Goal: Task Accomplishment & Management: Manage account settings

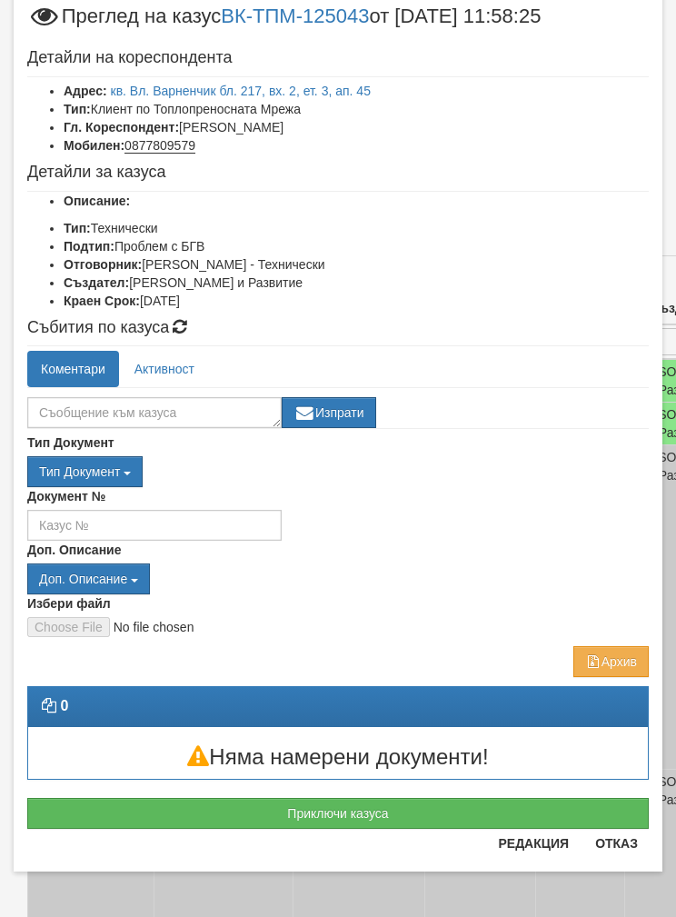
scroll to position [53, 0]
click at [161, 804] on button "Приключи казуса" at bounding box center [338, 813] width 622 height 31
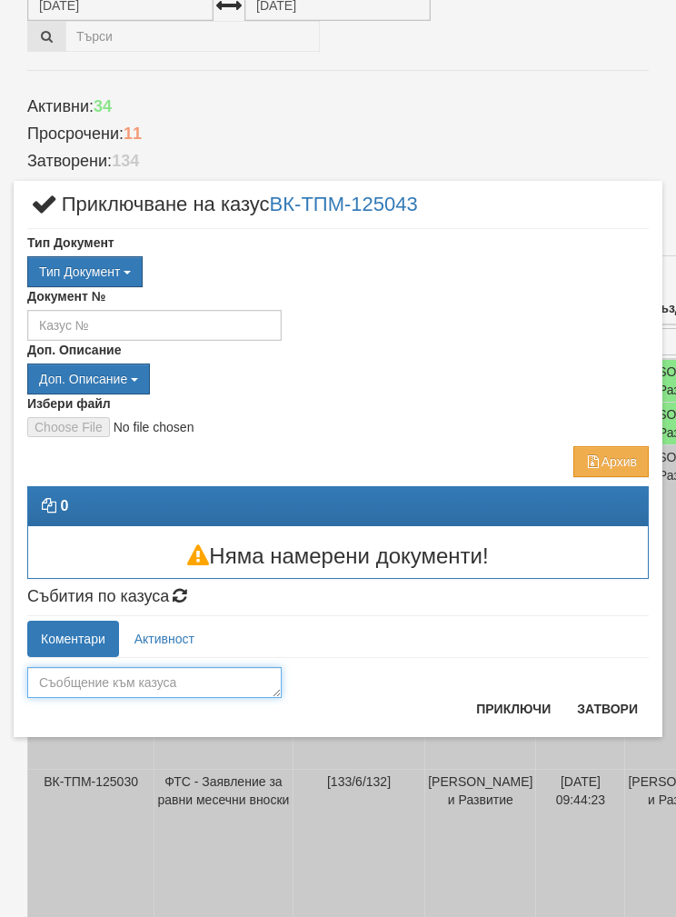
click at [82, 680] on textarea at bounding box center [154, 682] width 254 height 31
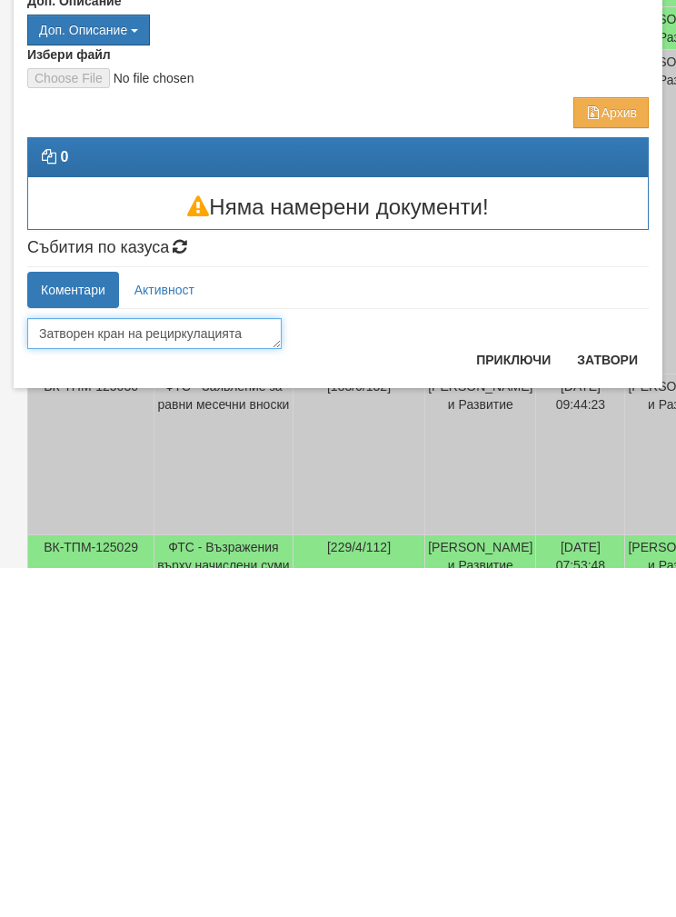
type textarea "Затворен кран на рециркулацията"
click at [508, 694] on button "Приключи" at bounding box center [513, 708] width 96 height 29
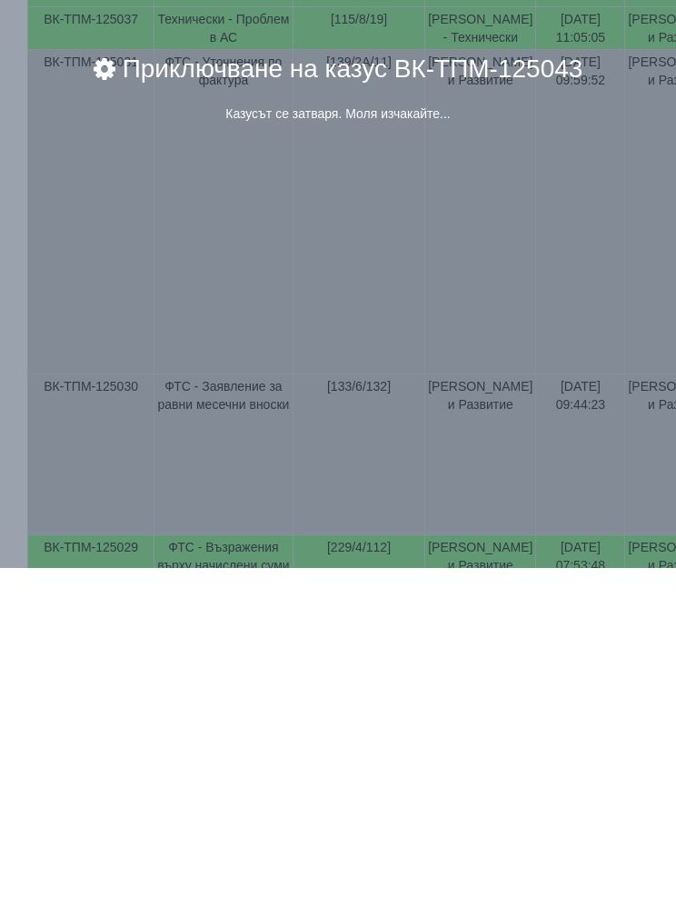
scroll to position [568, 0]
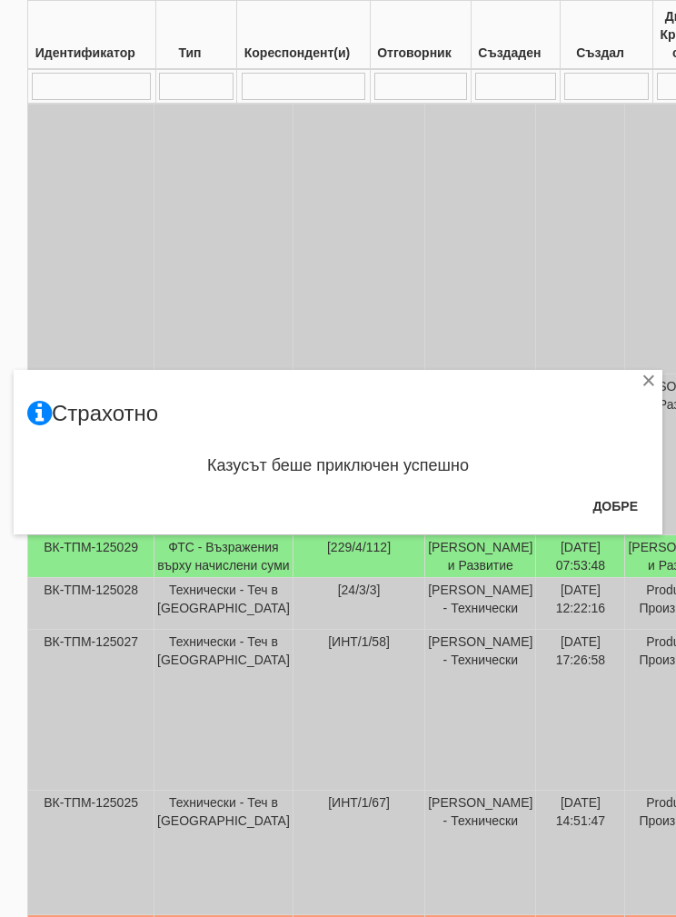
click at [619, 501] on button "Добре" at bounding box center [615, 506] width 67 height 29
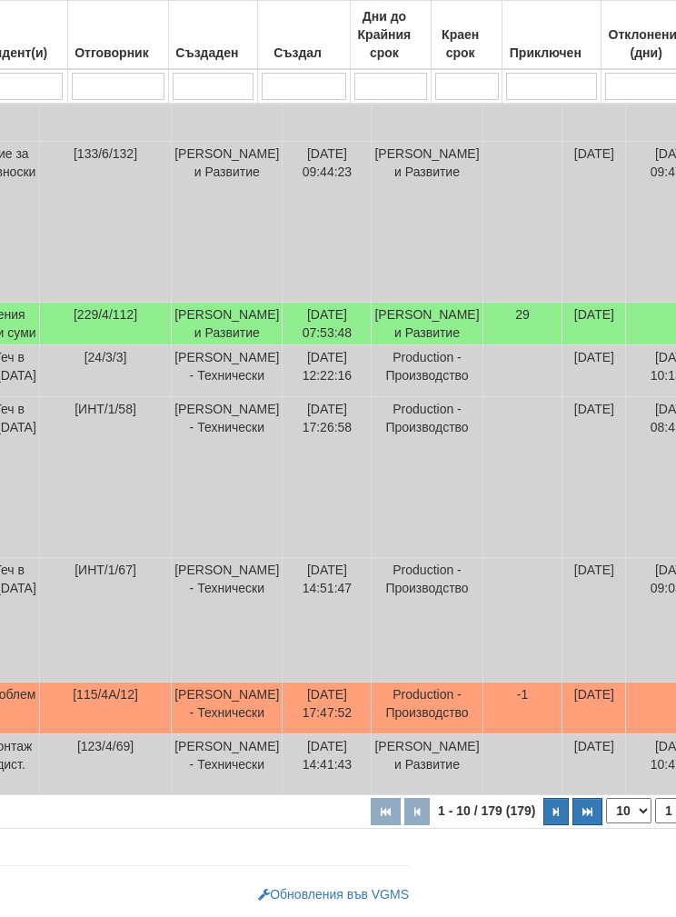
scroll to position [898, 335]
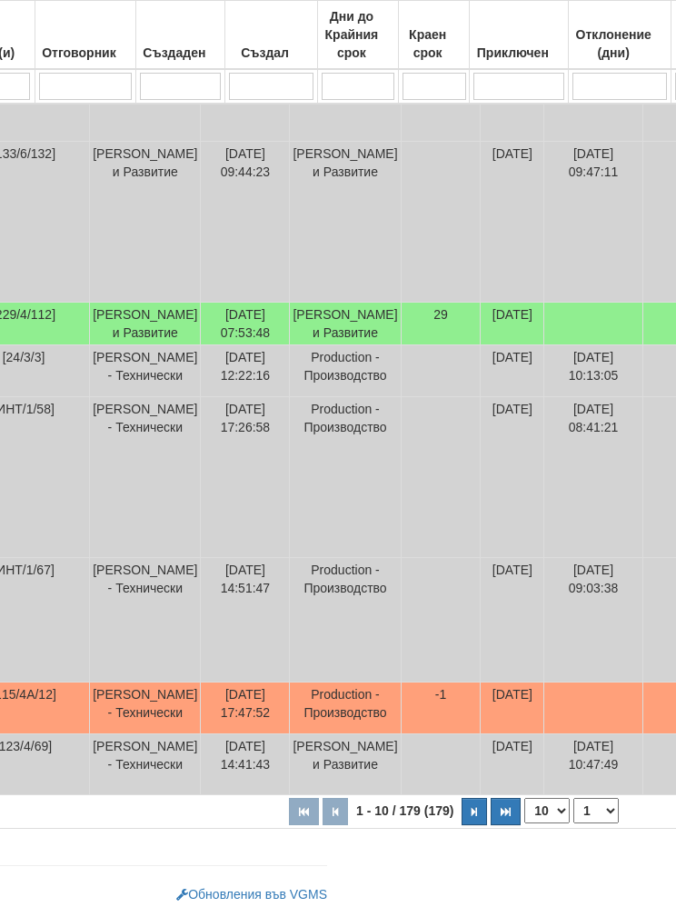
click at [524, 806] on select "10 20 30 40" at bounding box center [546, 810] width 45 height 25
select select "40"
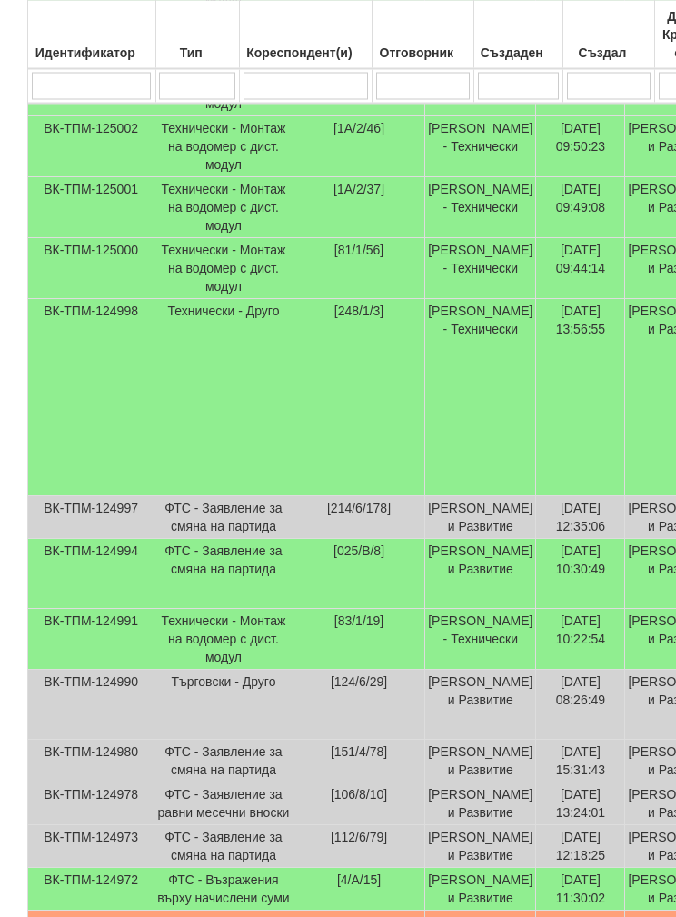
scroll to position [2015, 0]
click at [182, 496] on td "Технически - Друго" at bounding box center [223, 397] width 139 height 197
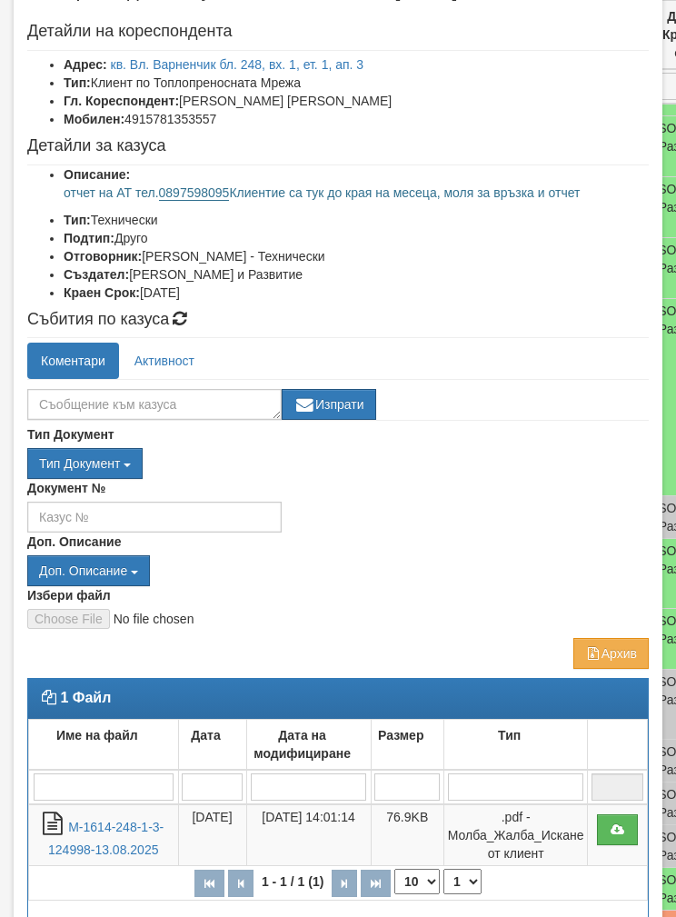
scroll to position [93, 0]
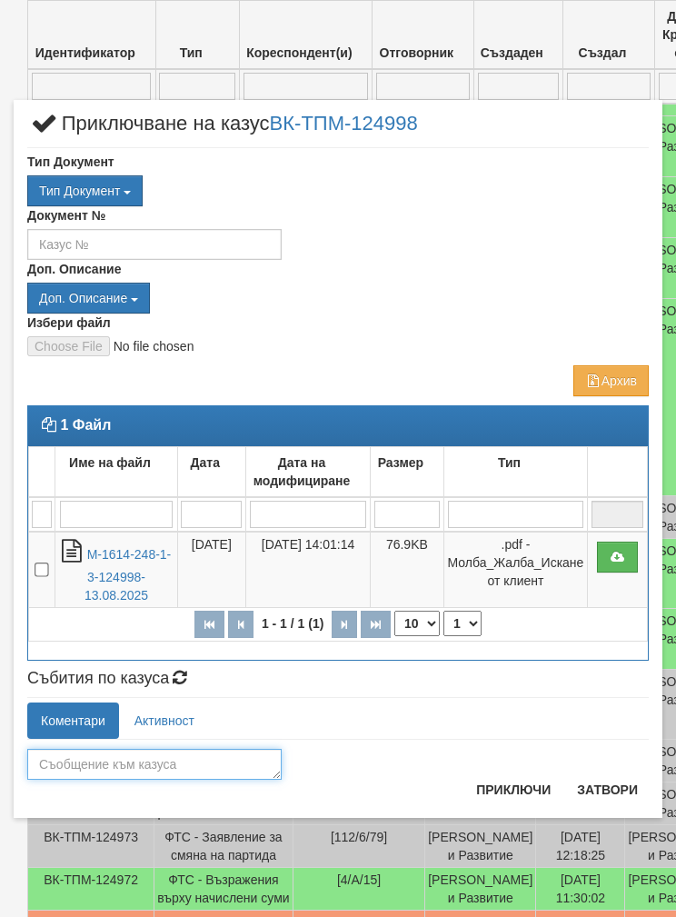
click at [117, 756] on textarea at bounding box center [154, 764] width 254 height 31
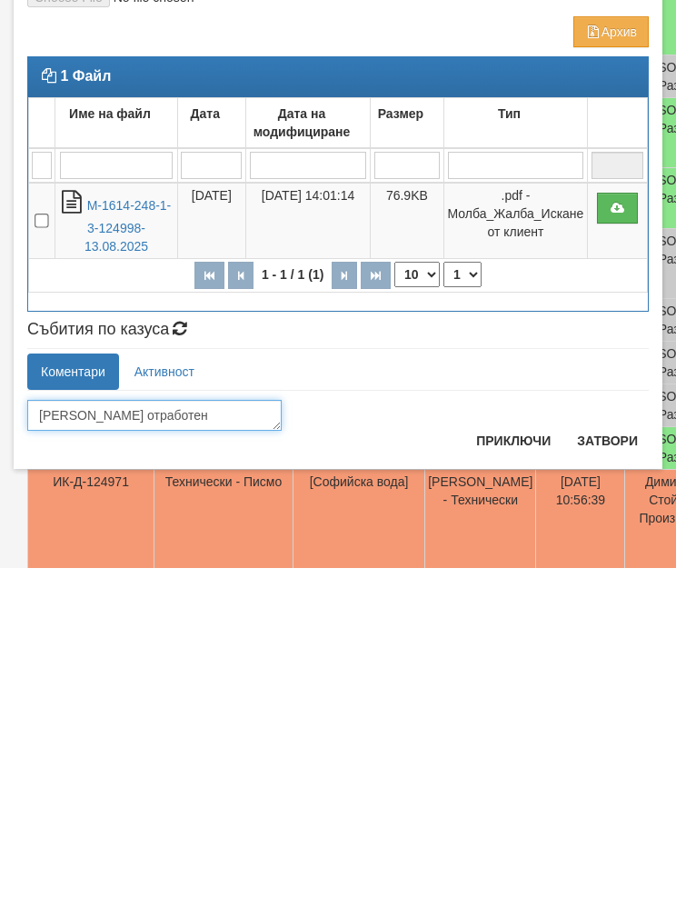
type textarea "[PERSON_NAME] отработен"
click at [512, 775] on button "Приключи" at bounding box center [513, 789] width 96 height 29
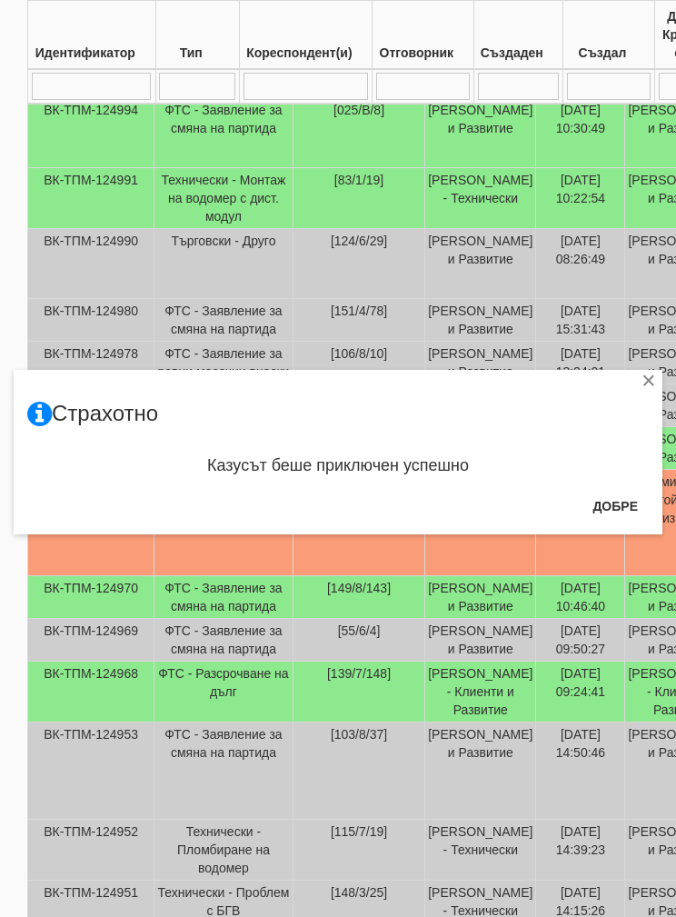
click at [611, 500] on button "Добре" at bounding box center [615, 506] width 67 height 29
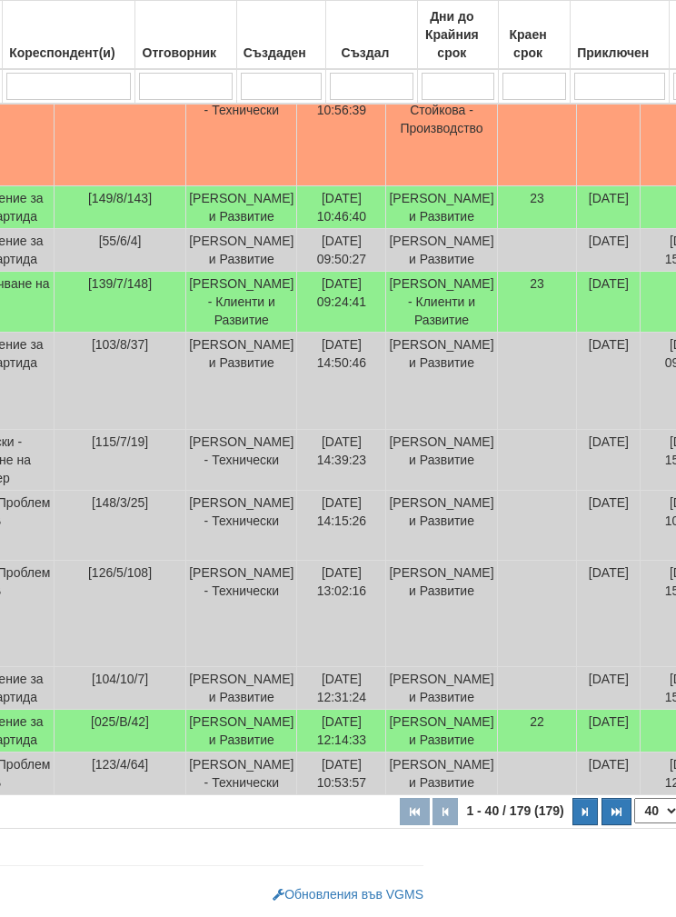
scroll to position [3597, 247]
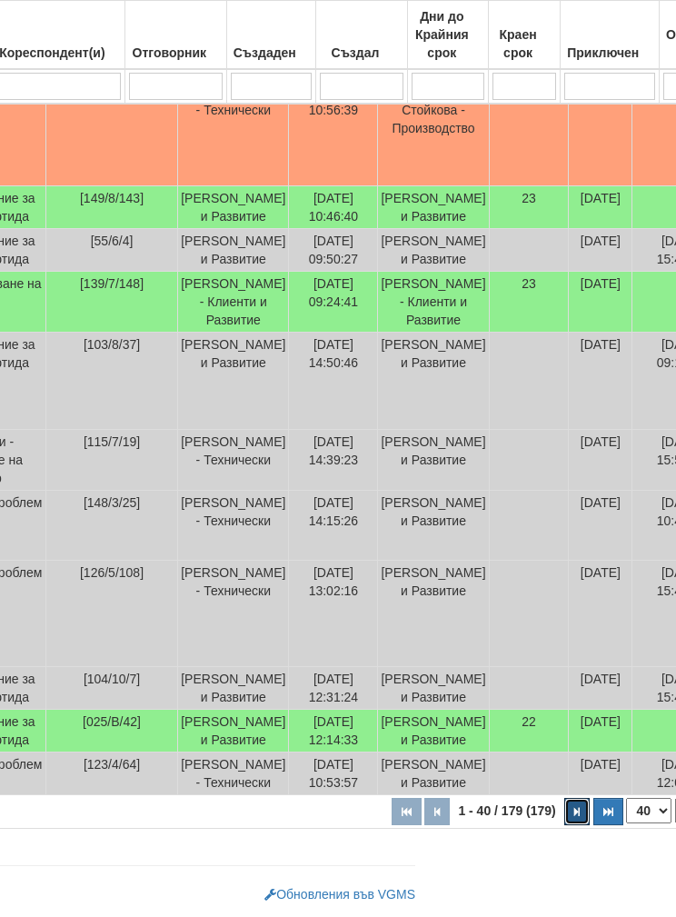
click at [564, 819] on button "button" at bounding box center [576, 811] width 25 height 27
select select "2"
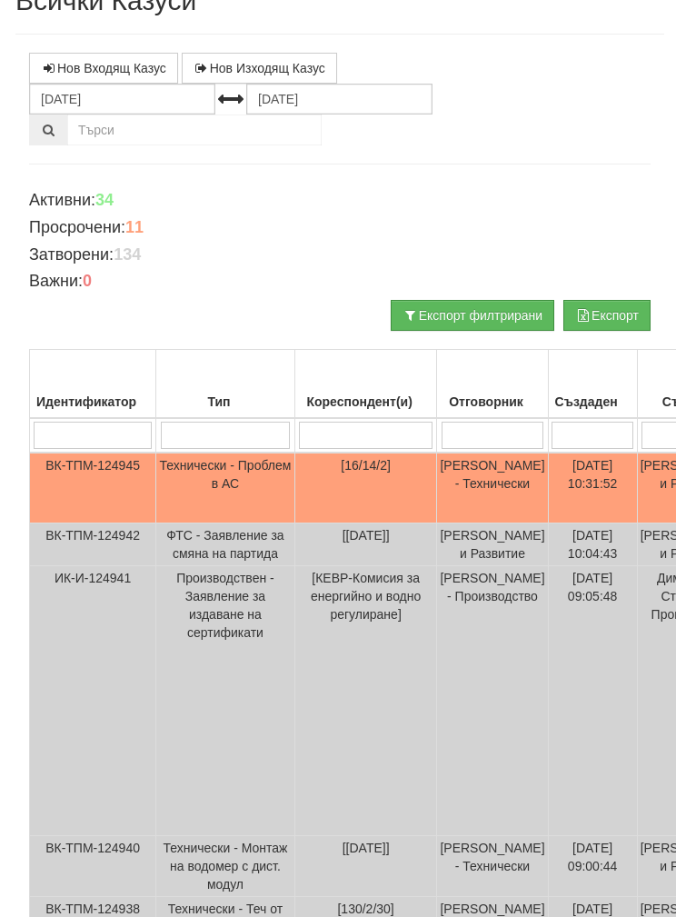
scroll to position [0, 0]
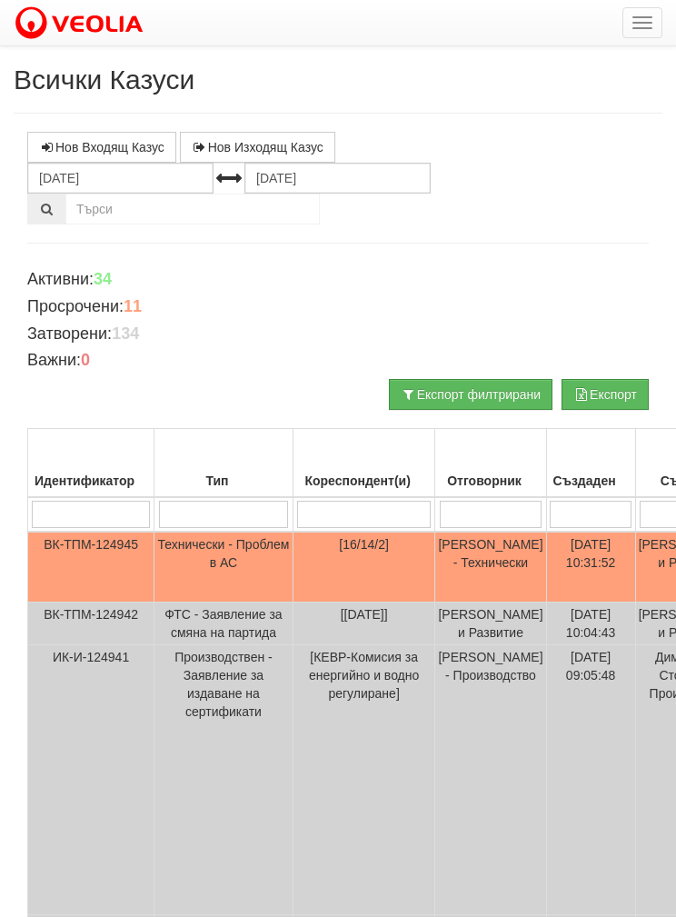
click at [164, 564] on td "Технически - Проблем в АС" at bounding box center [223, 567] width 139 height 71
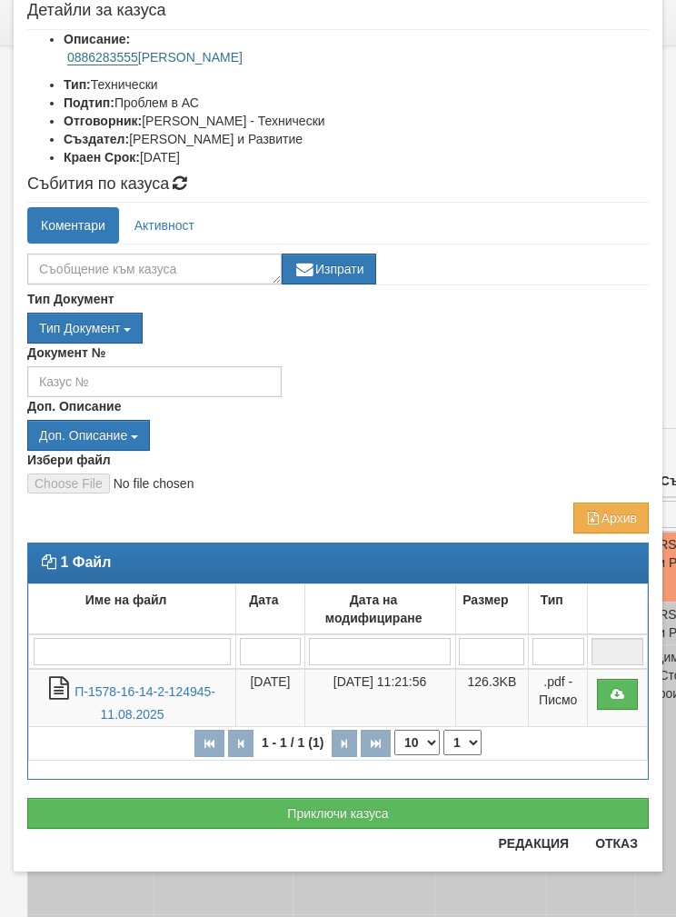
scroll to position [233, 0]
click at [120, 692] on link "П-1578-16-14-2-124945-11.08.2025" at bounding box center [145, 702] width 141 height 37
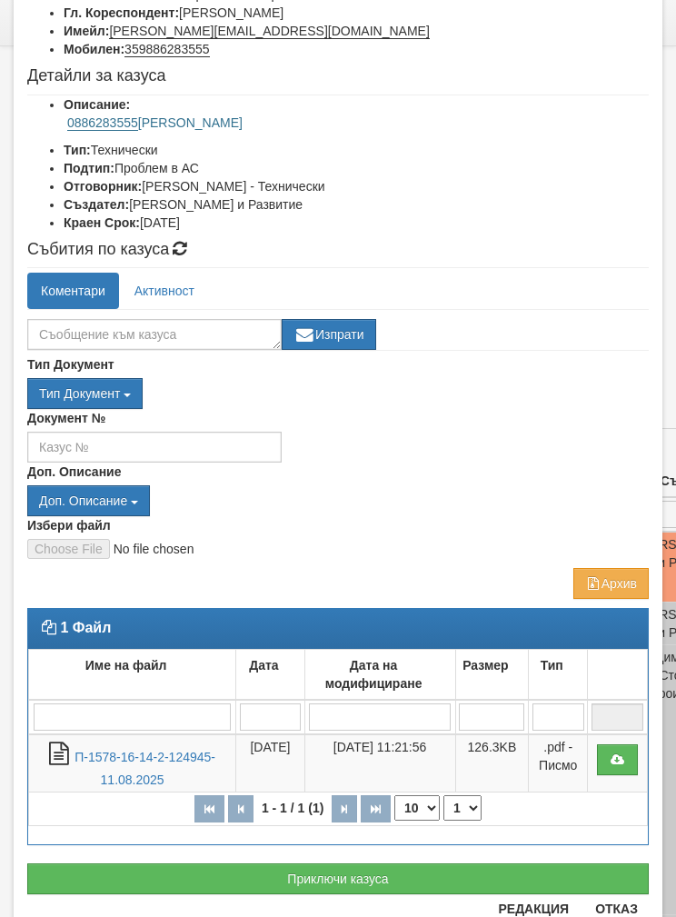
scroll to position [160, 0]
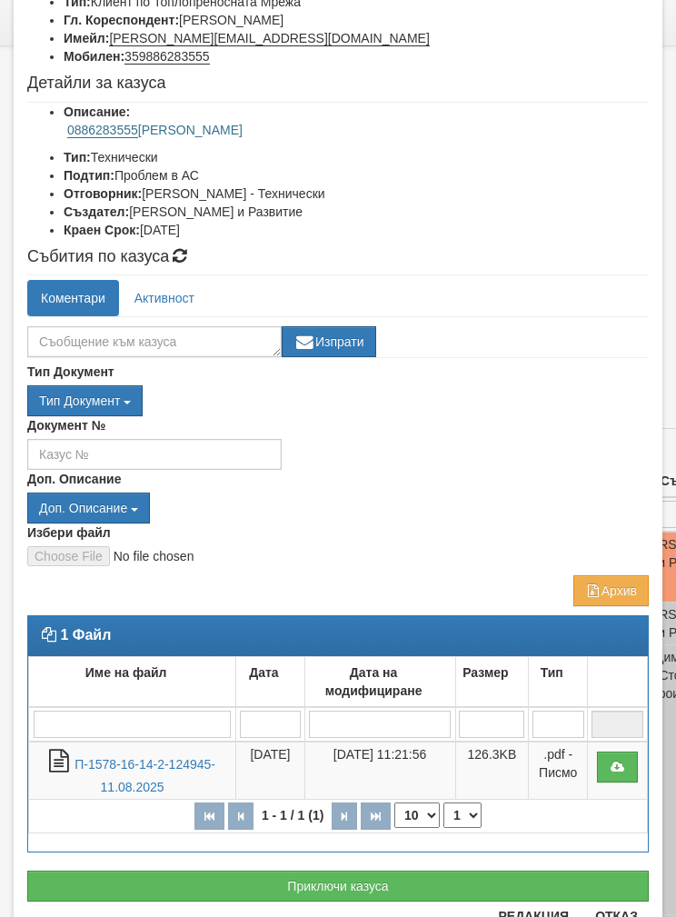
click at [127, 878] on button "Приключи казуса" at bounding box center [338, 886] width 622 height 31
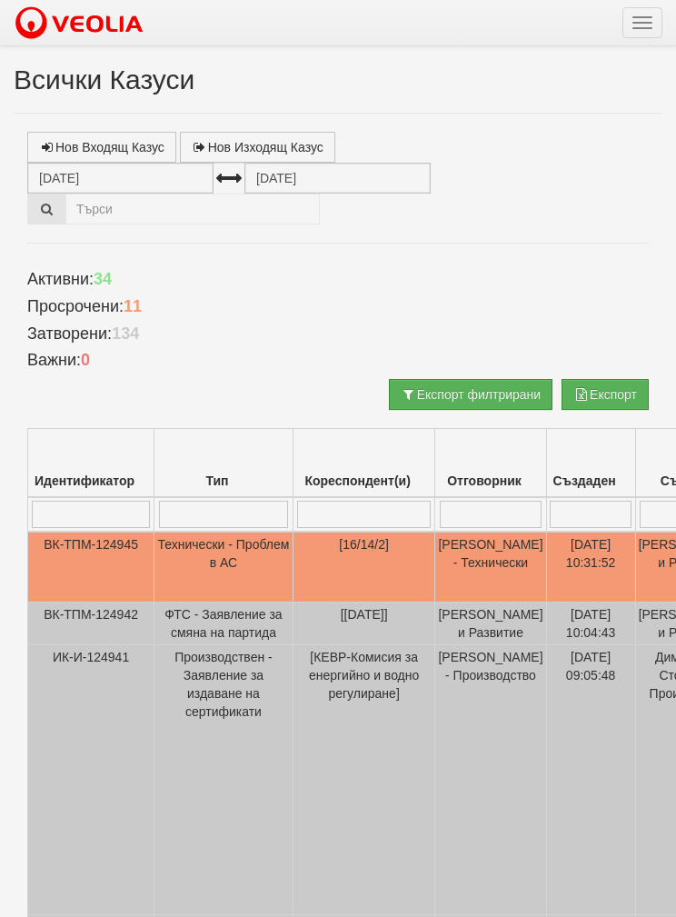
select select "1"
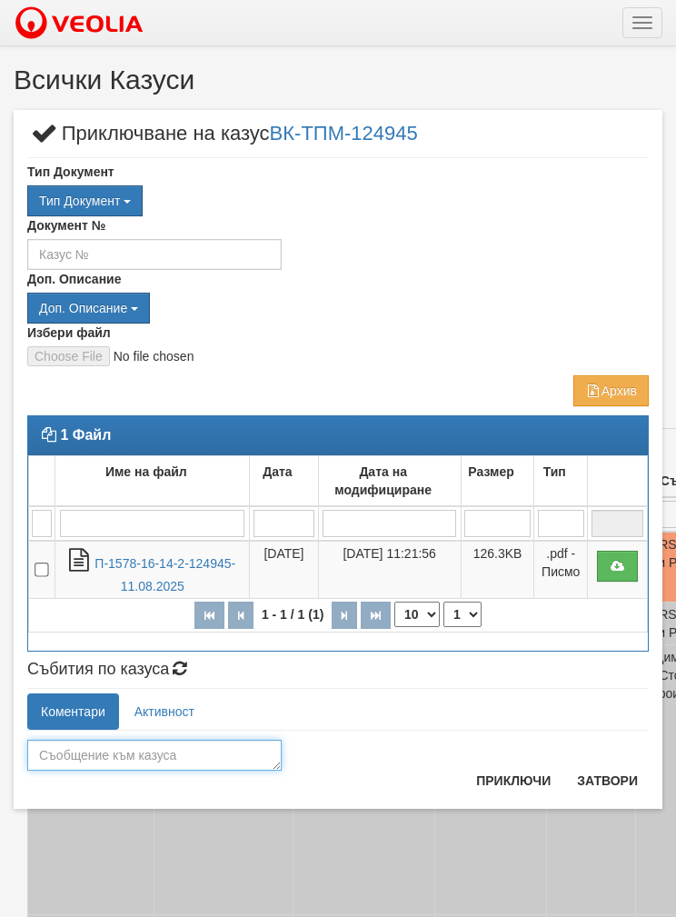
click at [99, 750] on textarea at bounding box center [154, 755] width 254 height 31
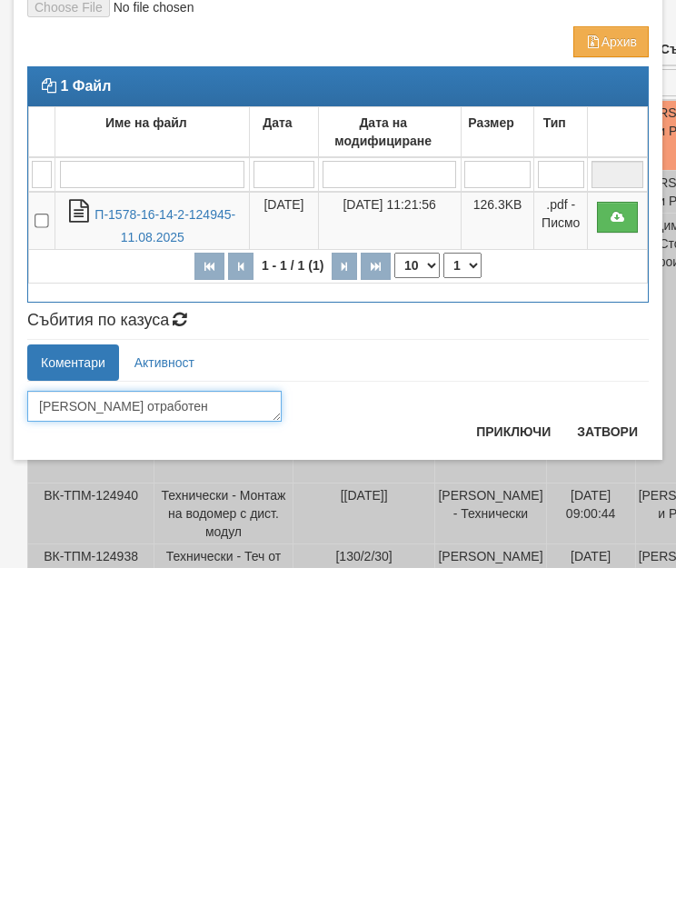
type textarea "[PERSON_NAME] отработен"
click at [516, 766] on button "Приключи" at bounding box center [513, 780] width 96 height 29
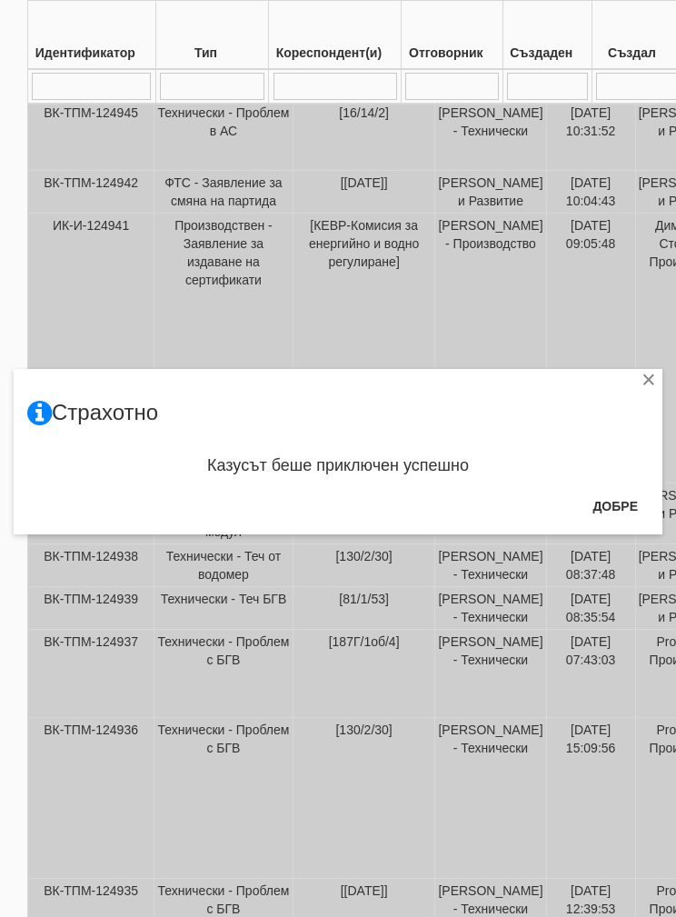
click at [604, 505] on button "Добре" at bounding box center [615, 506] width 67 height 29
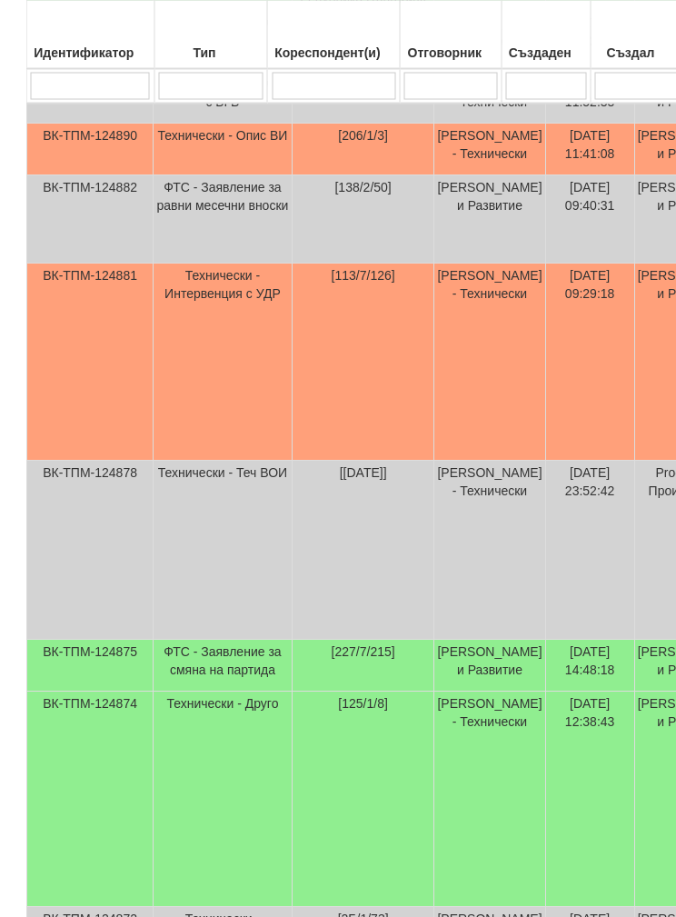
scroll to position [2286, 2]
click at [158, 174] on td "Технически - Опис ВИ" at bounding box center [222, 149] width 139 height 52
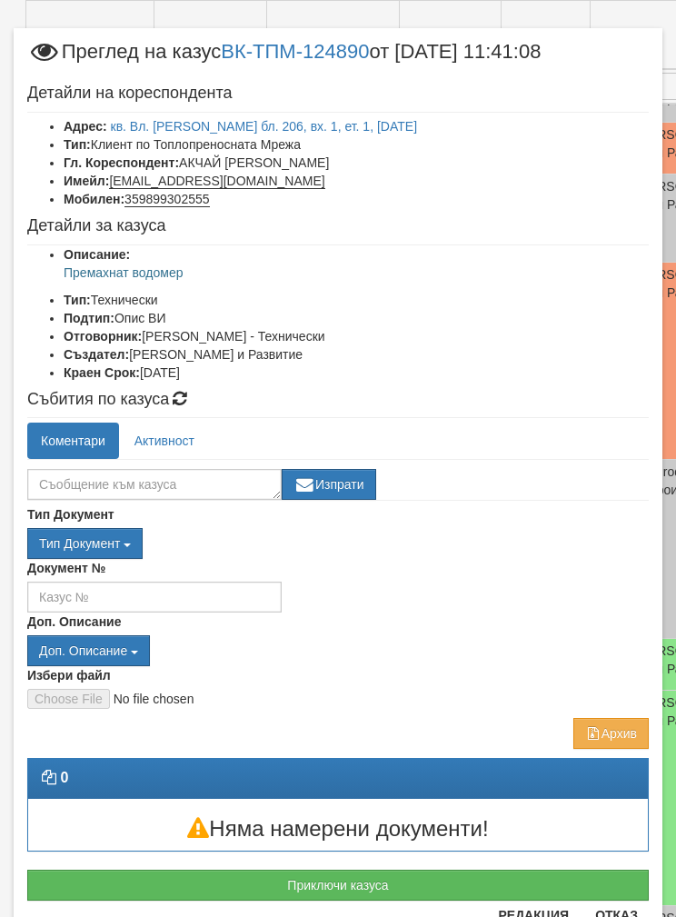
scroll to position [16, 0]
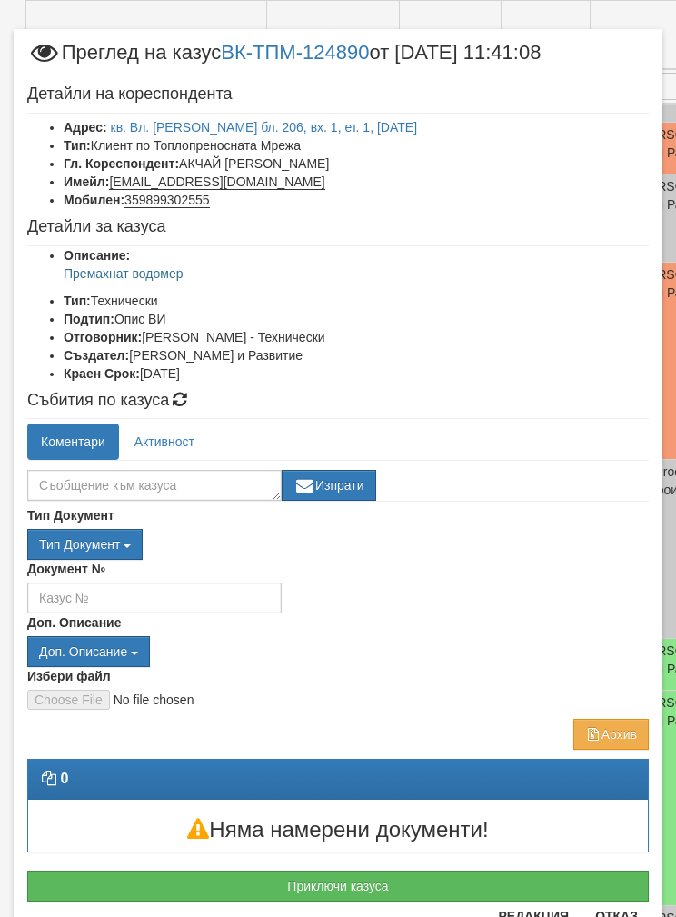
click at [167, 886] on button "Приключи казуса" at bounding box center [338, 886] width 622 height 31
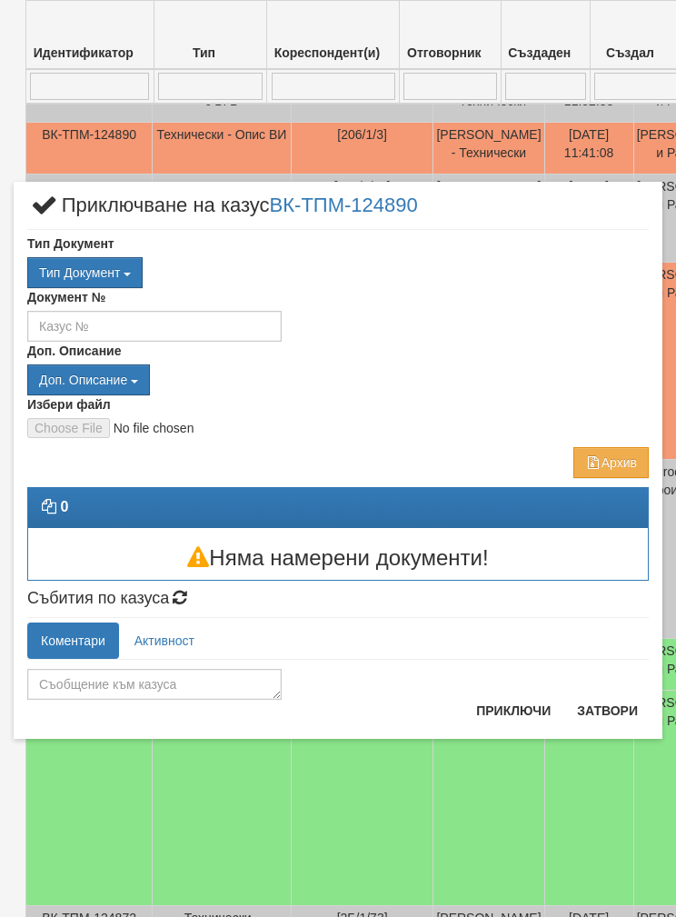
click at [612, 712] on button "Затвори" at bounding box center [607, 710] width 83 height 29
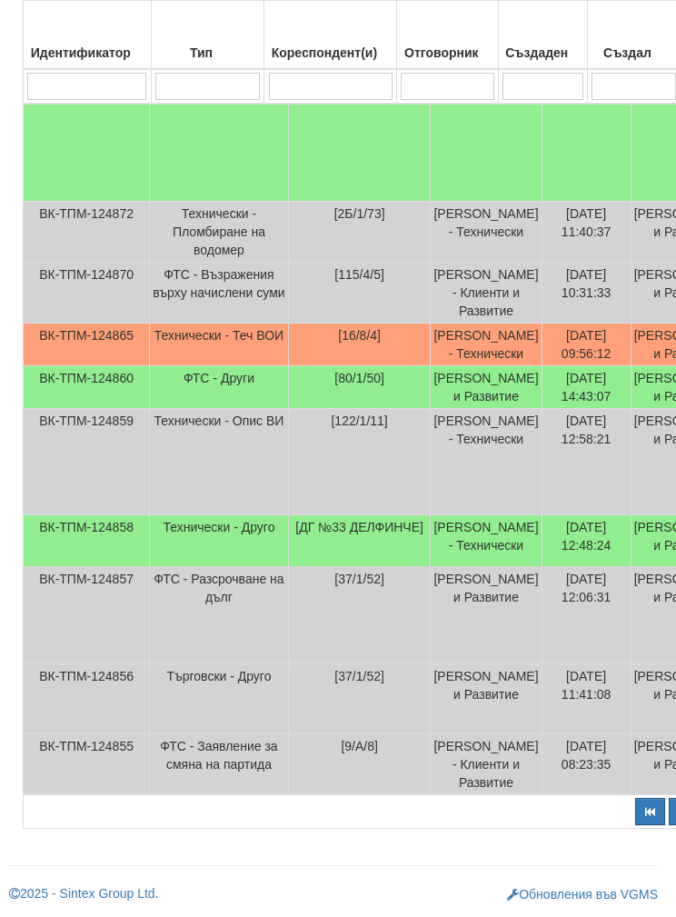
scroll to position [3283, 5]
click at [144, 366] on td "ВК-ТПМ-124865" at bounding box center [87, 345] width 126 height 43
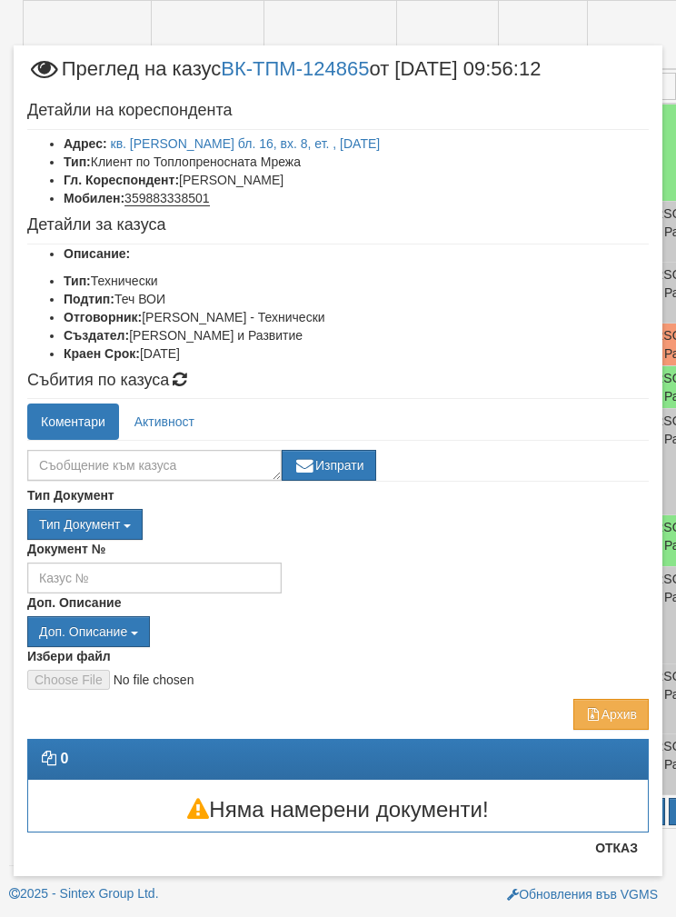
click at [619, 852] on button "Отказ" at bounding box center [616, 847] width 65 height 29
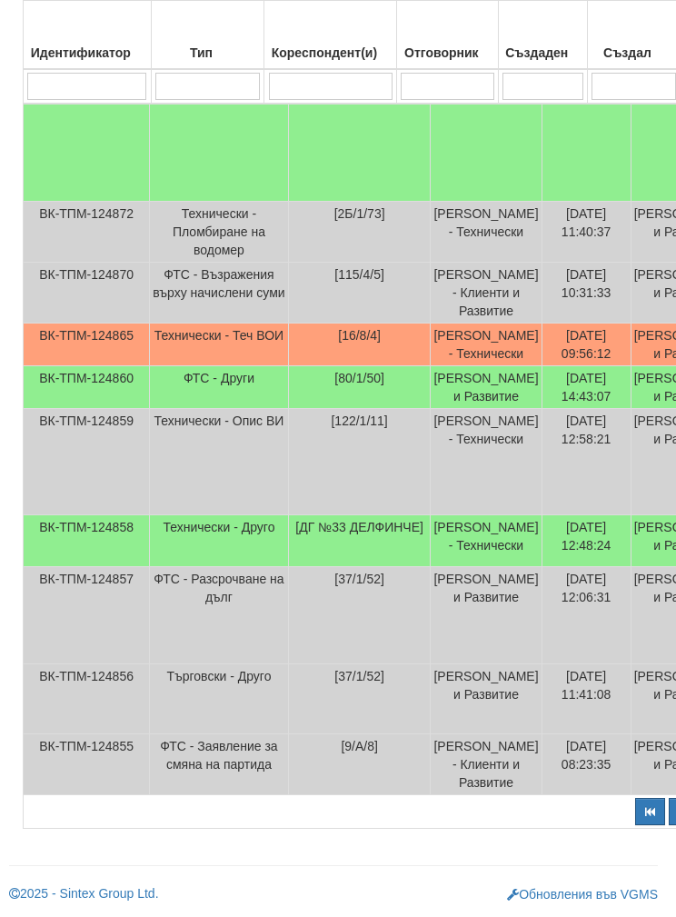
scroll to position [3406, 5]
click at [119, 567] on td "ВК-ТПМ-124858" at bounding box center [87, 541] width 126 height 52
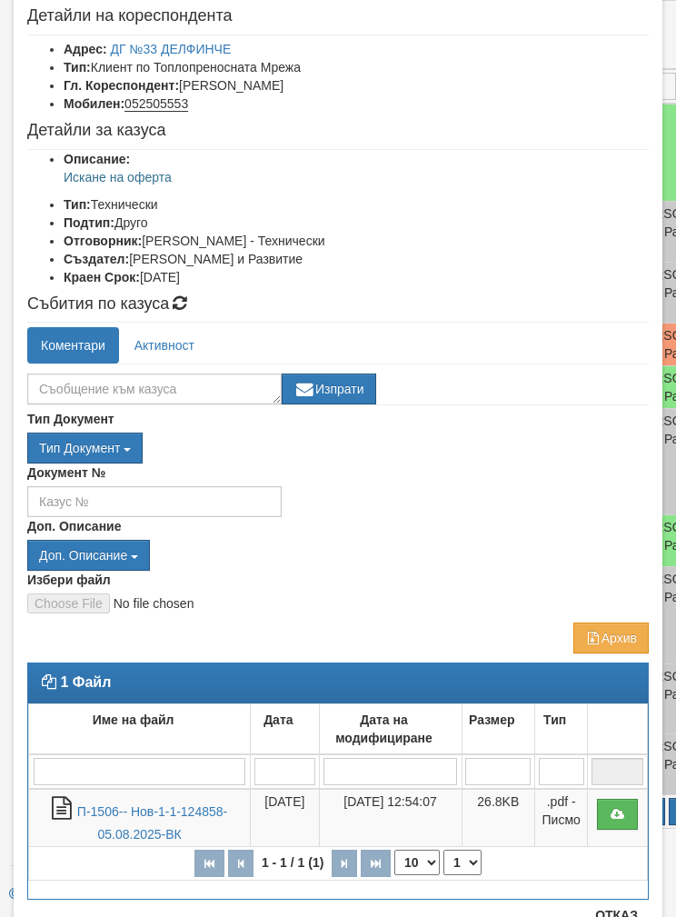
scroll to position [94, 0]
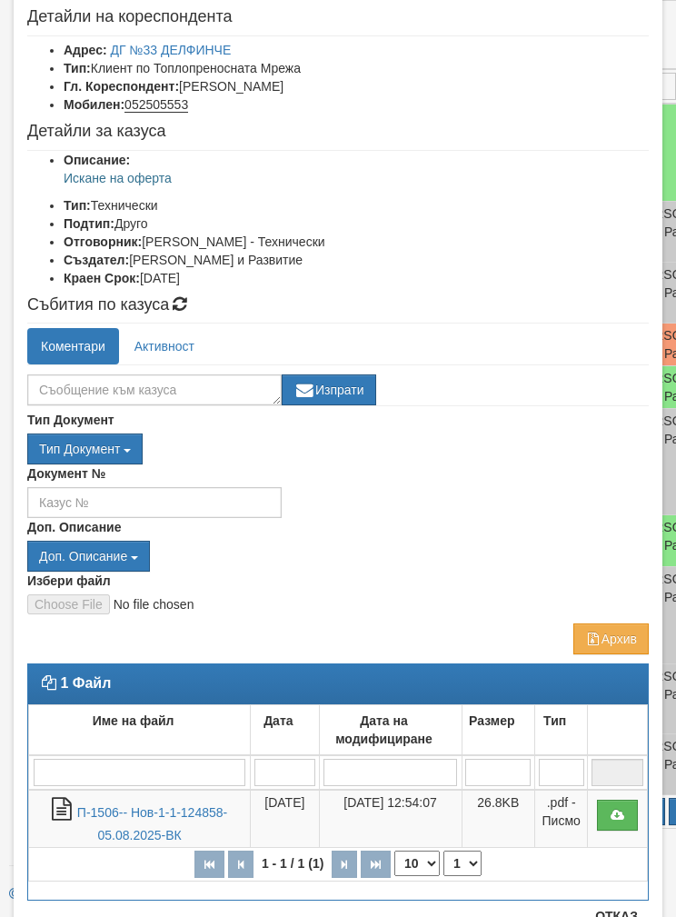
click at [615, 916] on button "Отказ" at bounding box center [616, 915] width 65 height 29
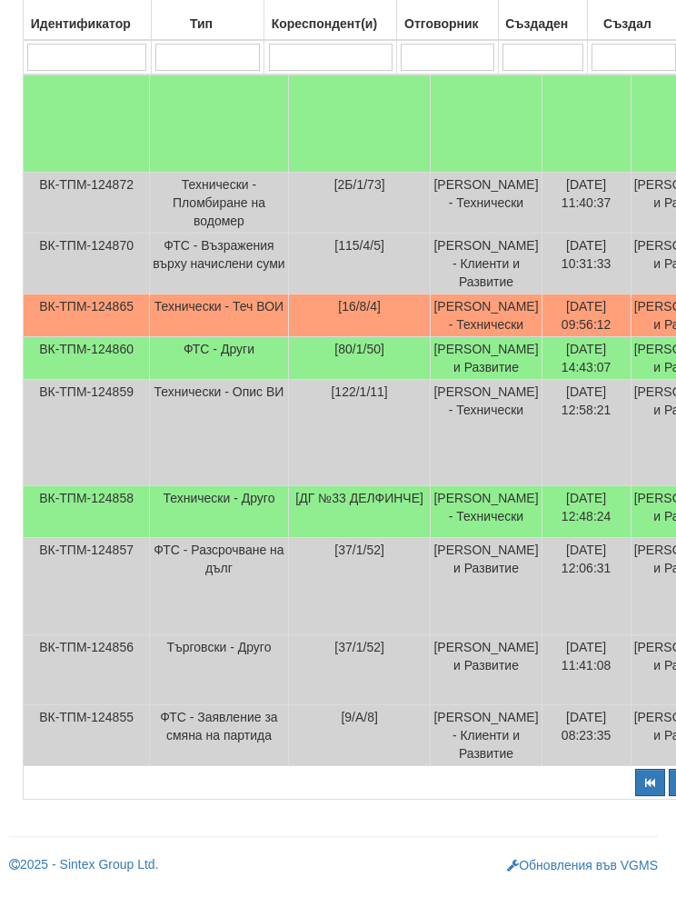
scroll to position [3506, 5]
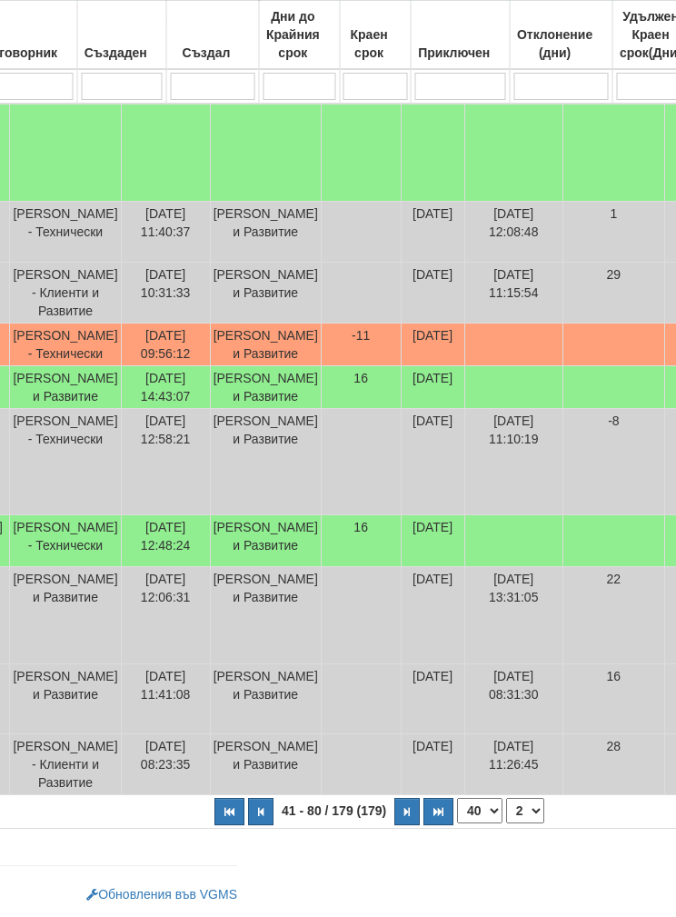
click at [458, 818] on select "10 20 30 40" at bounding box center [480, 810] width 45 height 25
click at [404, 813] on icon "button" at bounding box center [406, 812] width 5 height 10
select select "3"
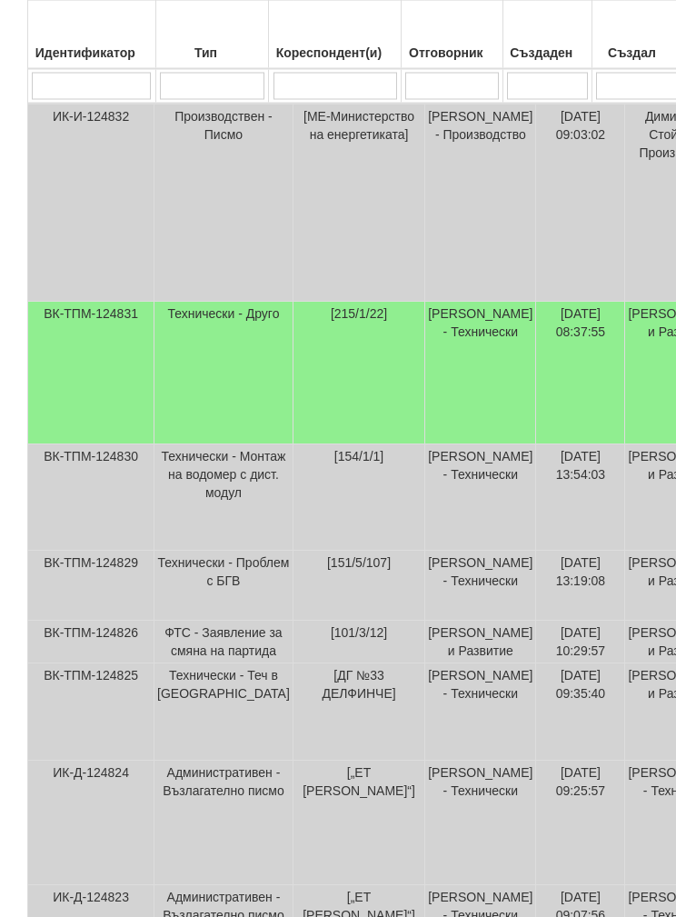
scroll to position [2233, 0]
click at [194, 444] on td "Технически - Друго" at bounding box center [223, 373] width 139 height 143
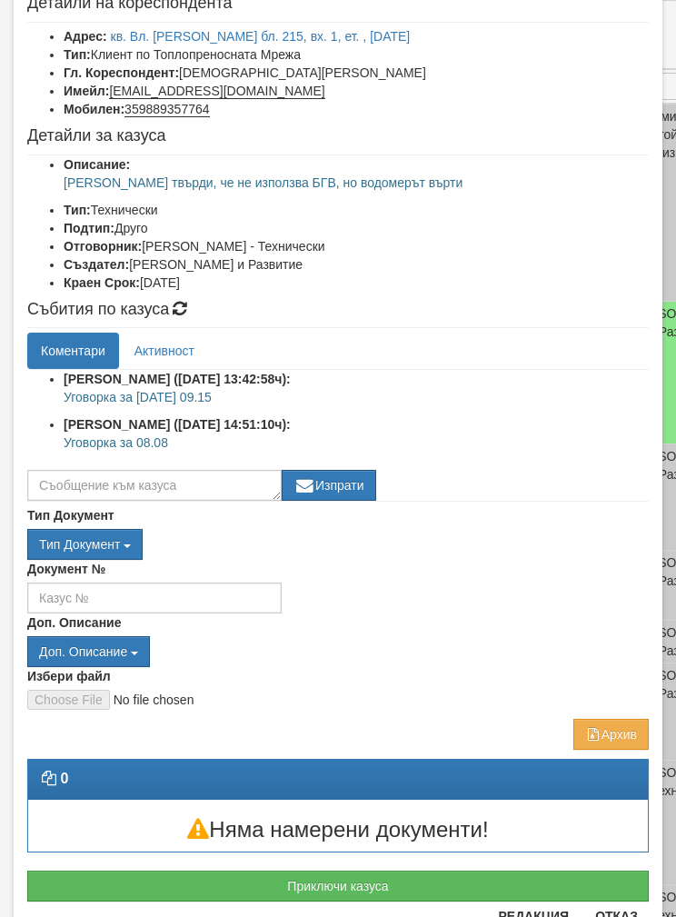
scroll to position [107, 0]
click at [143, 883] on button "Приключи казуса" at bounding box center [338, 886] width 622 height 31
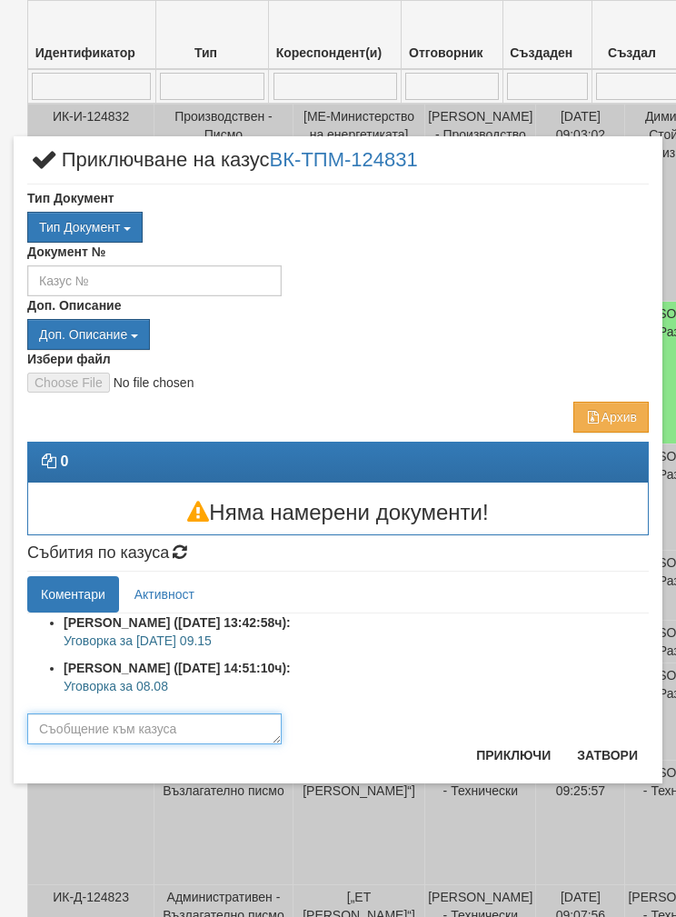
click at [81, 714] on textarea at bounding box center [154, 728] width 254 height 31
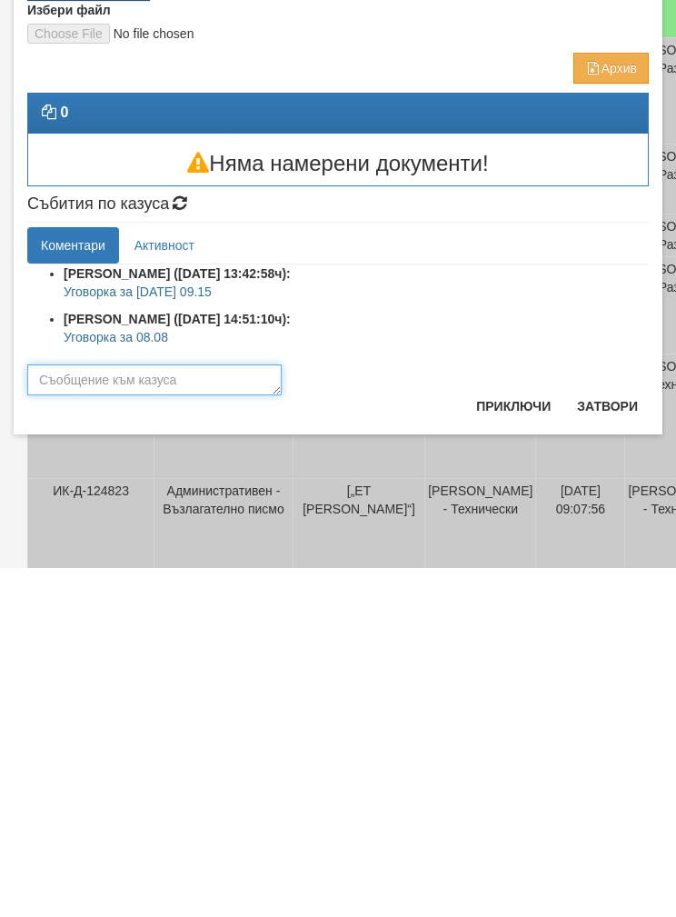
type textarea "Ч"
type textarea "[PERSON_NAME] отработен"
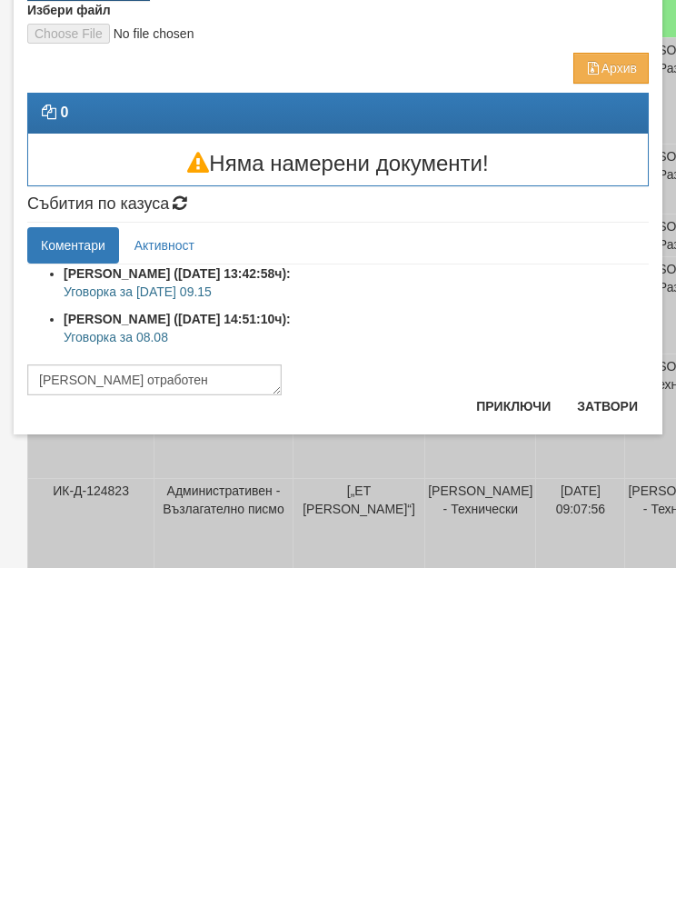
click at [510, 741] on button "Приключи" at bounding box center [513, 755] width 96 height 29
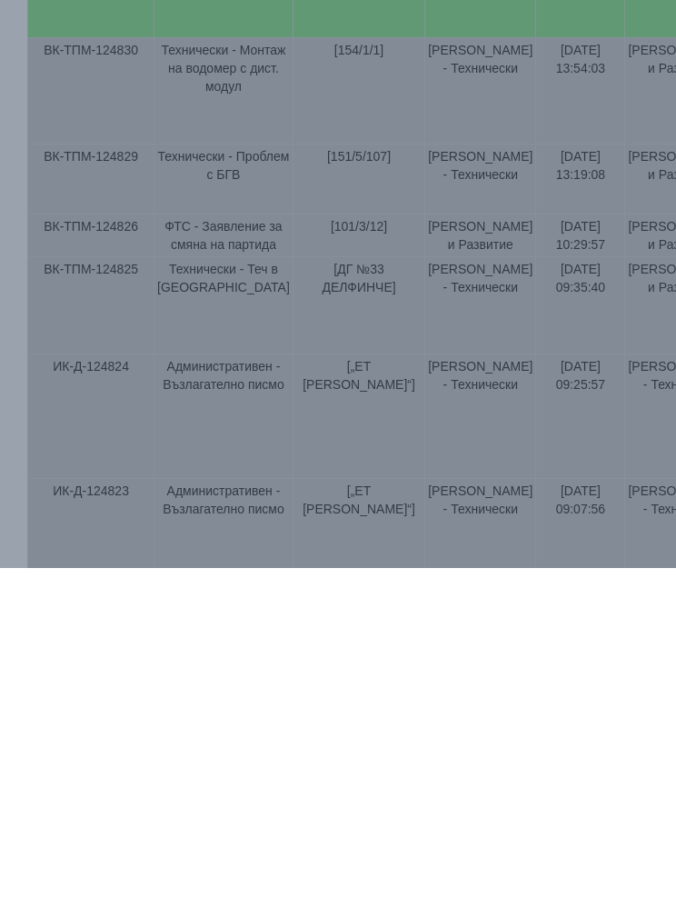
scroll to position [2639, 0]
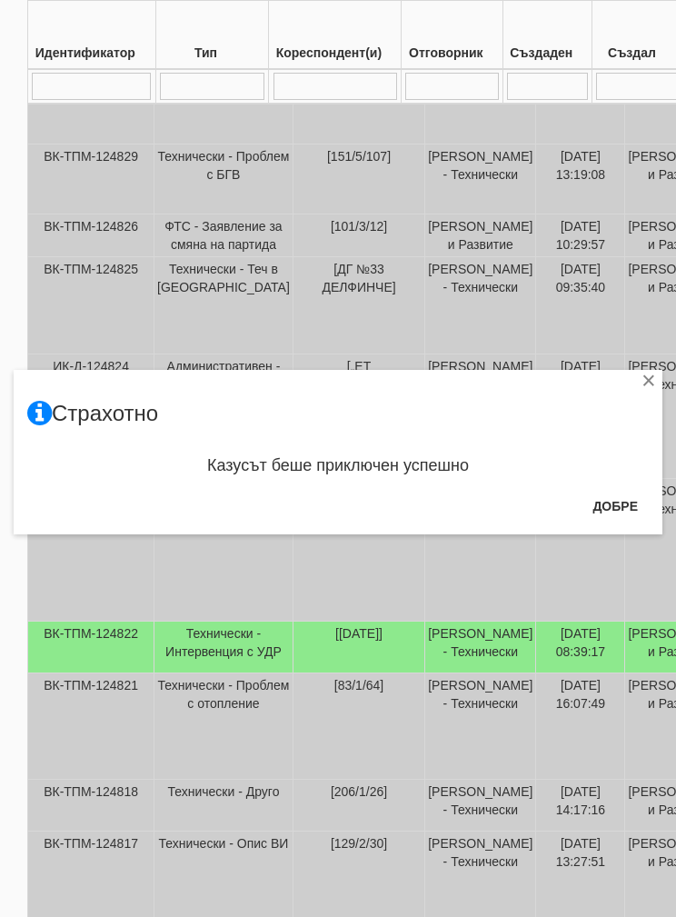
click at [623, 501] on button "Добре" at bounding box center [615, 506] width 67 height 29
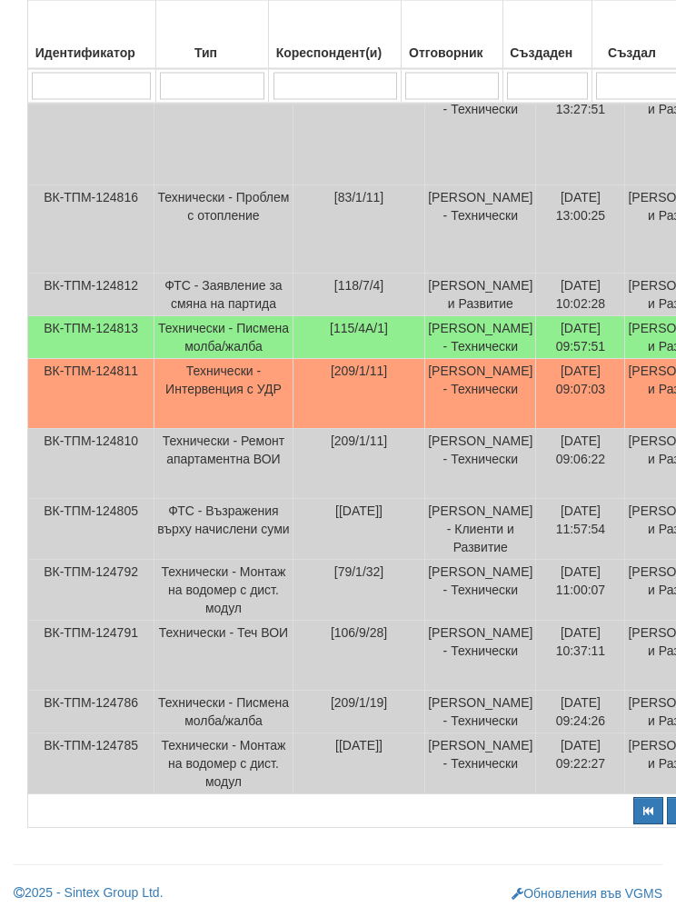
scroll to position [3566, 0]
click at [115, 430] on td "ВК-ТПМ-124811" at bounding box center [91, 395] width 126 height 70
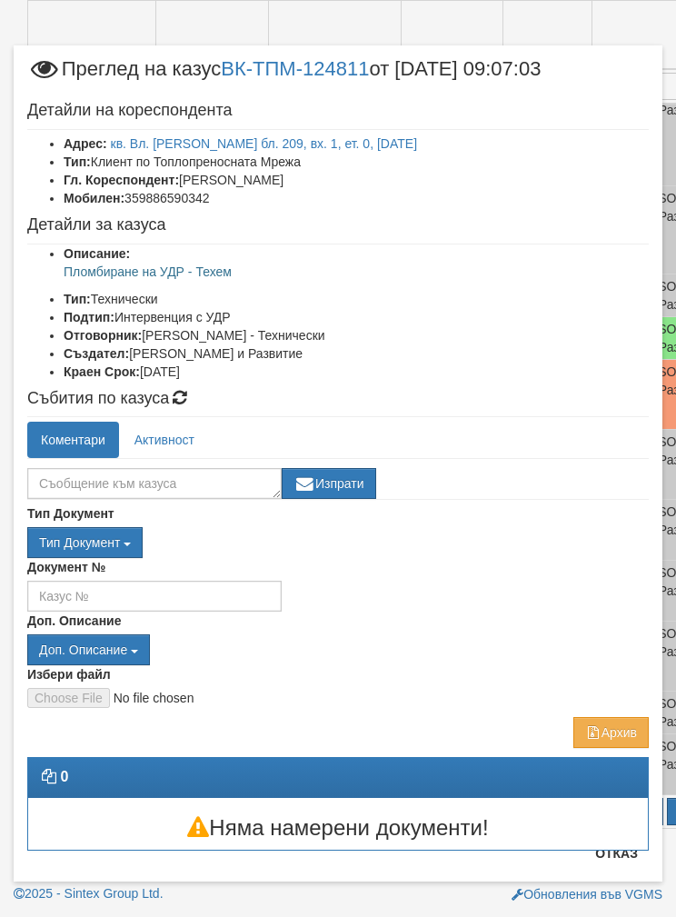
click at [612, 854] on button "Отказ" at bounding box center [616, 853] width 65 height 29
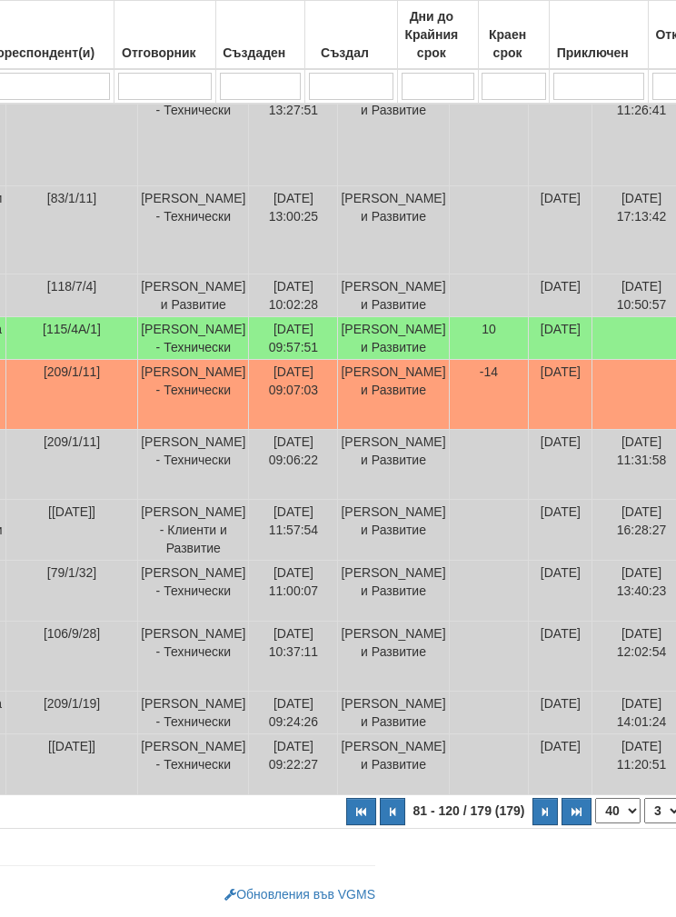
scroll to position [3810, 286]
click at [533, 825] on button "button" at bounding box center [545, 811] width 25 height 27
select select "4"
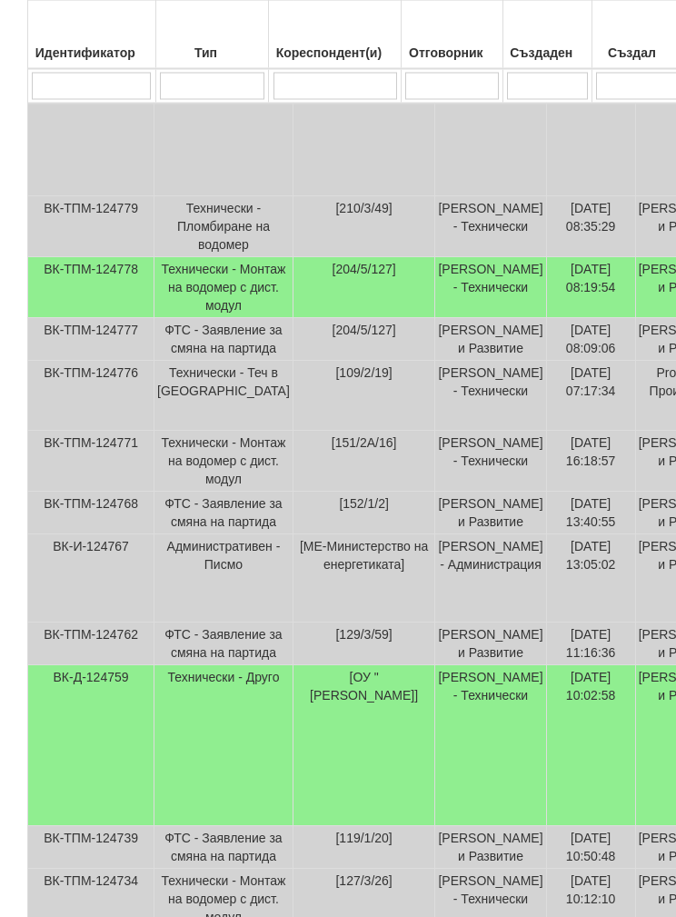
scroll to position [832, 0]
click at [152, 318] on td "ВК-ТПМ-124778" at bounding box center [91, 287] width 126 height 61
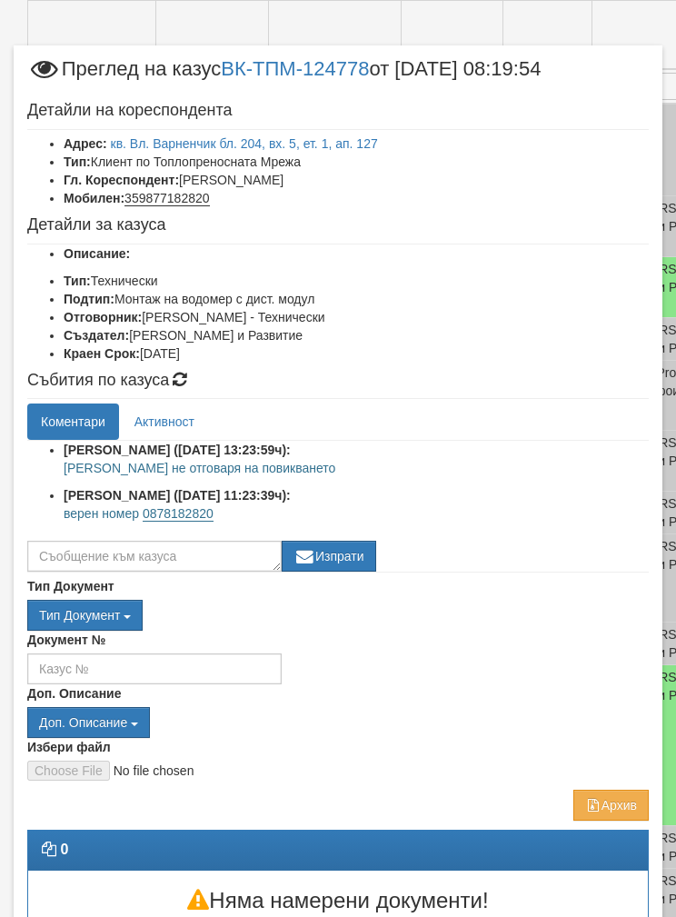
click at [350, 138] on link "кв. Вл. Варненчик бл. 204, вх. 5, ет. 1, ап. 127" at bounding box center [244, 143] width 267 height 15
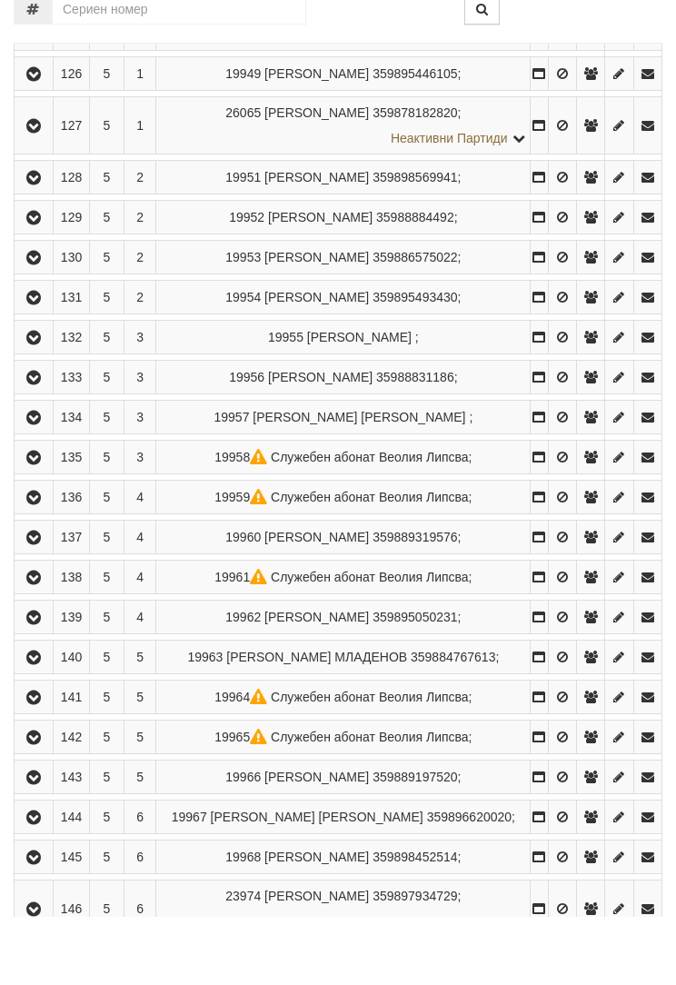
scroll to position [487, 0]
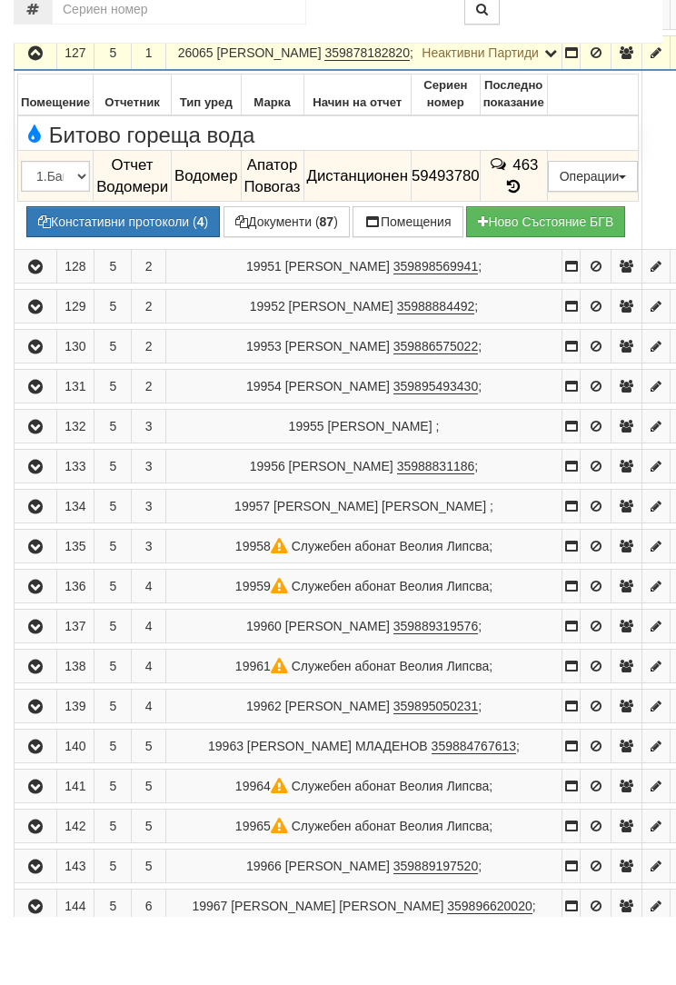
click at [98, 274] on button "Констативни протоколи ( 4 )" at bounding box center [123, 289] width 194 height 31
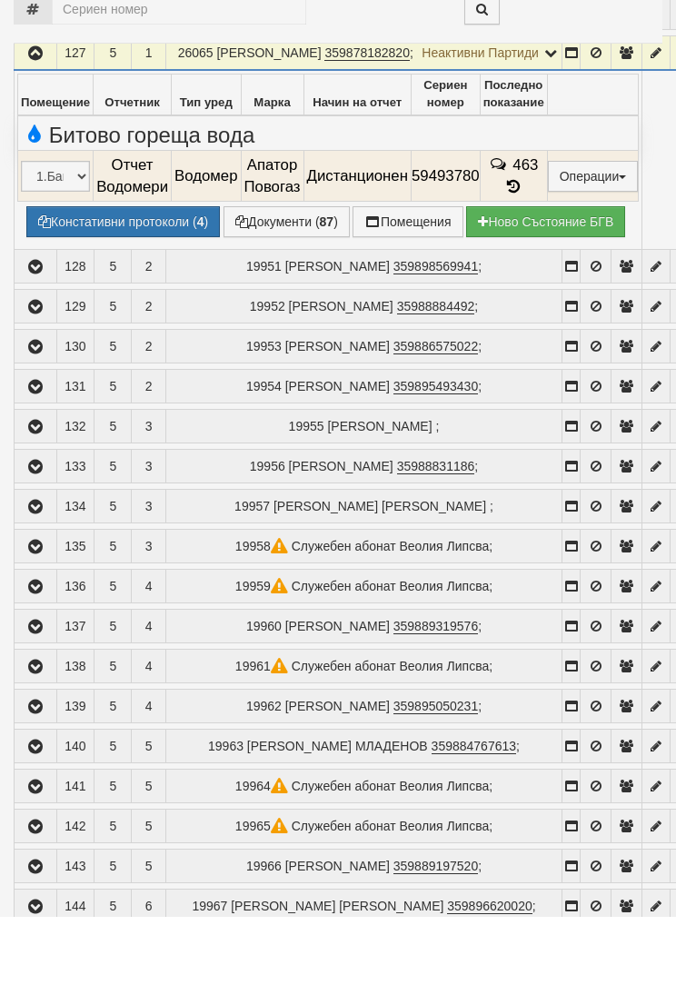
select select "1"
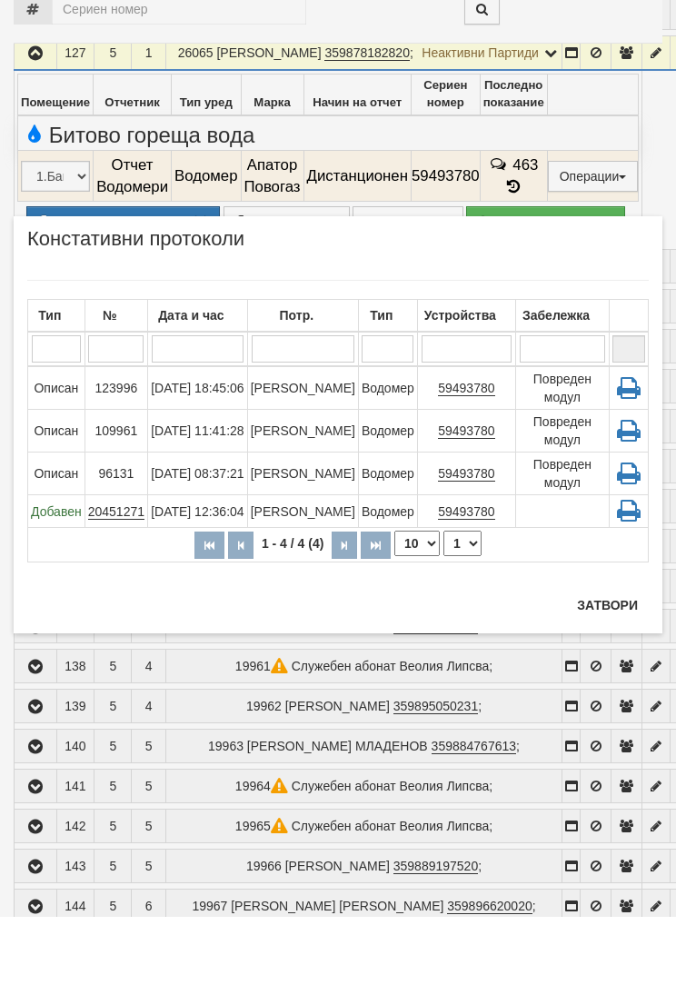
click at [614, 659] on button "Затвори" at bounding box center [607, 673] width 83 height 29
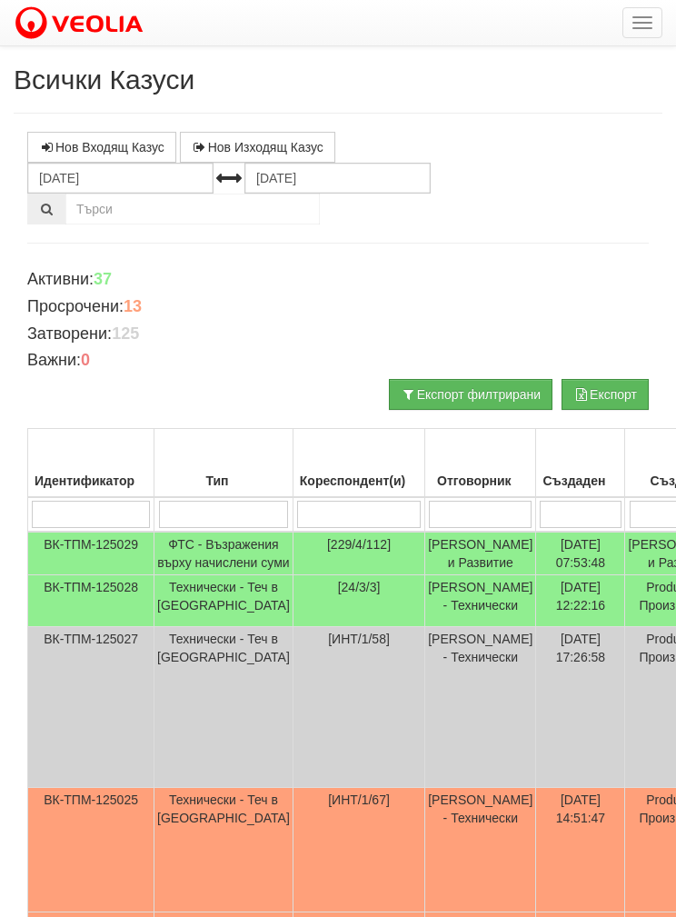
scroll to position [117, 0]
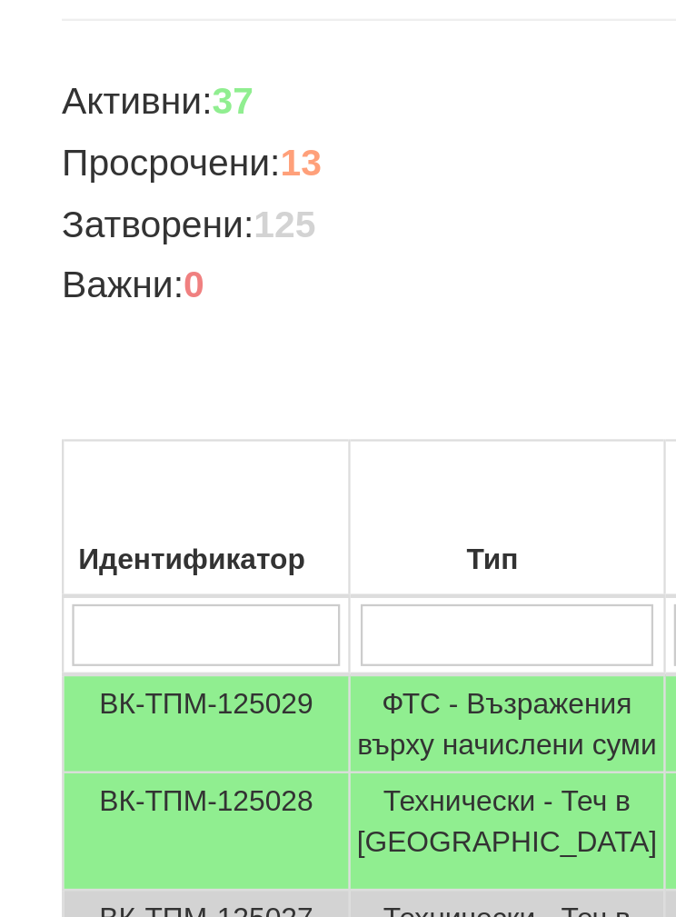
click at [94, 195] on h4 "Просрочени: 13" at bounding box center [338, 190] width 622 height 18
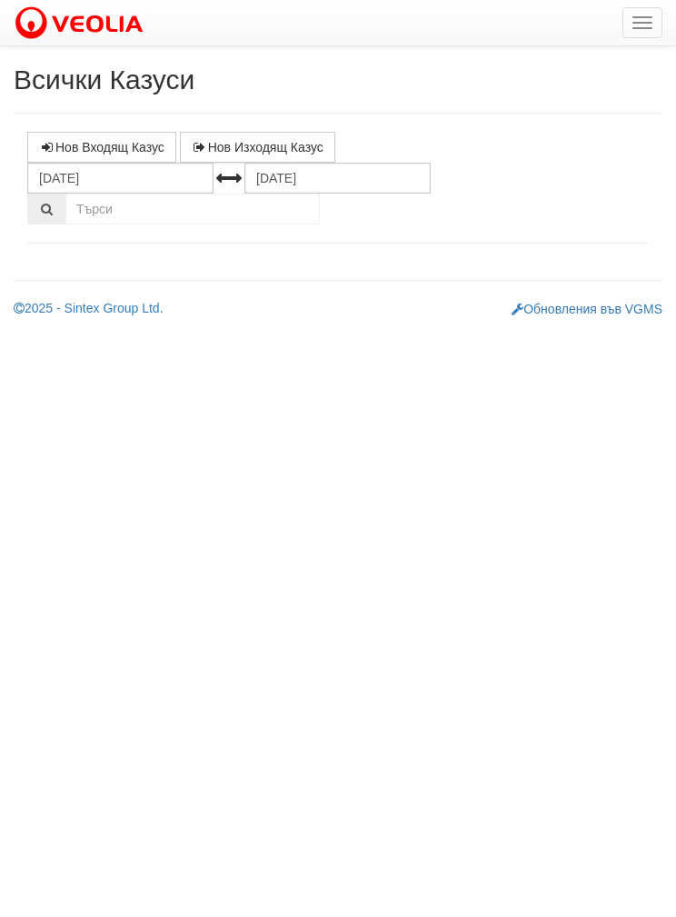
select select "1"
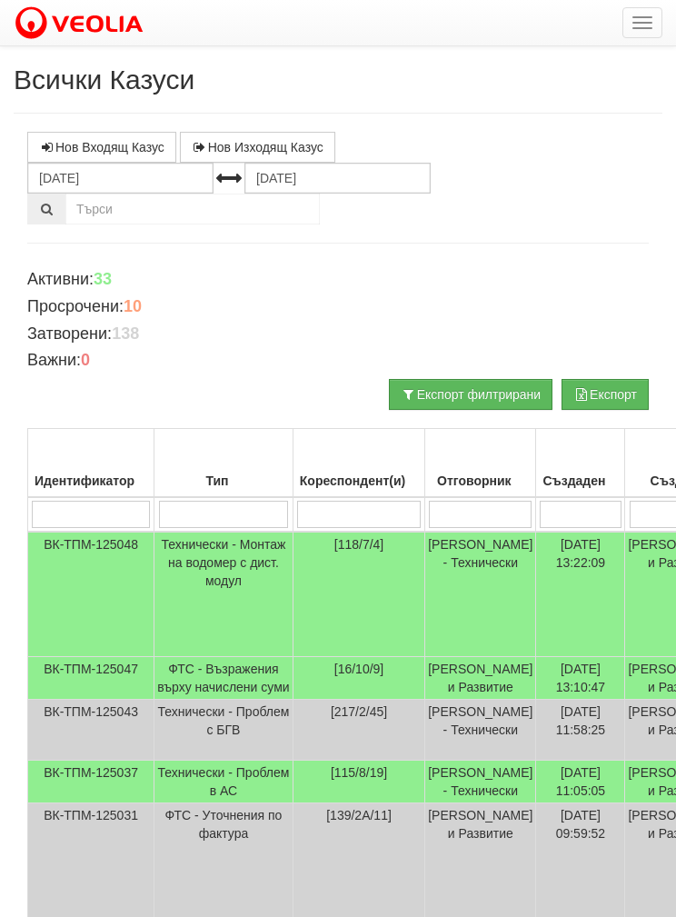
click at [192, 695] on td "ФТС - Възражения върху начислени суми" at bounding box center [223, 678] width 139 height 43
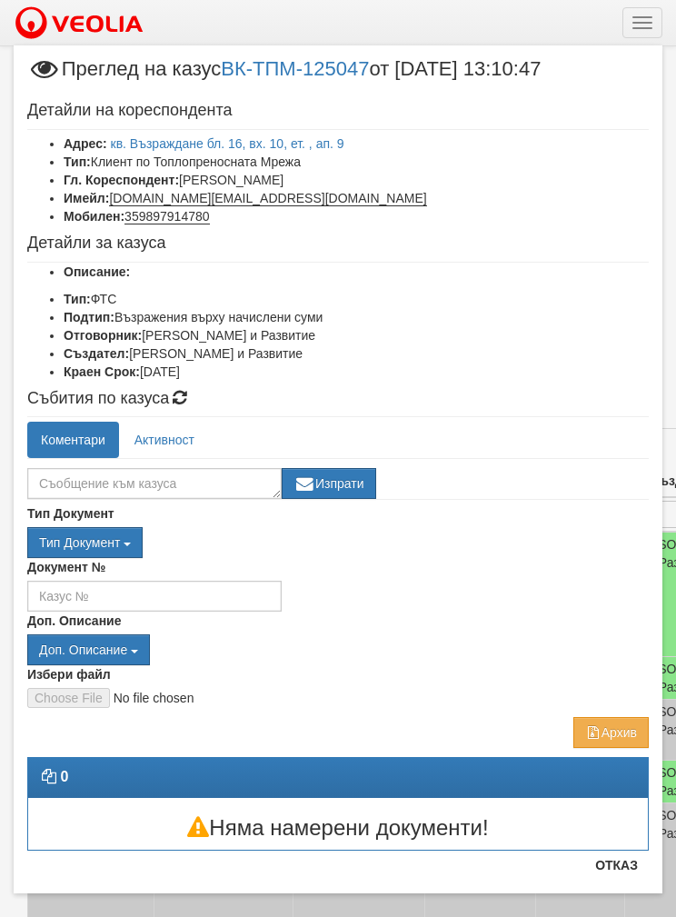
click at [612, 869] on button "Отказ" at bounding box center [616, 865] width 65 height 29
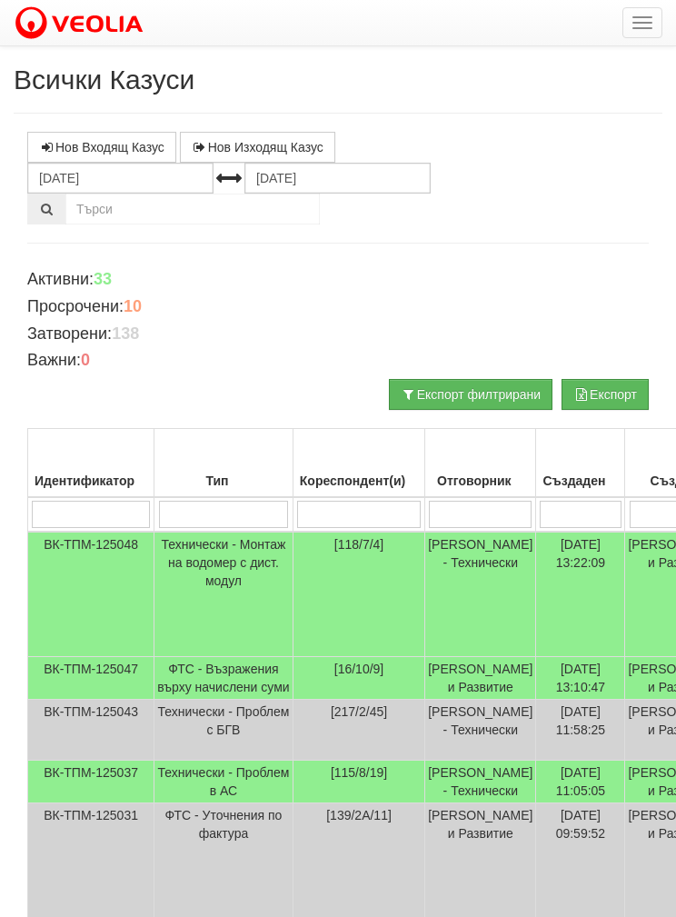
click at [429, 512] on input "search" at bounding box center [480, 514] width 103 height 27
type input "Б"
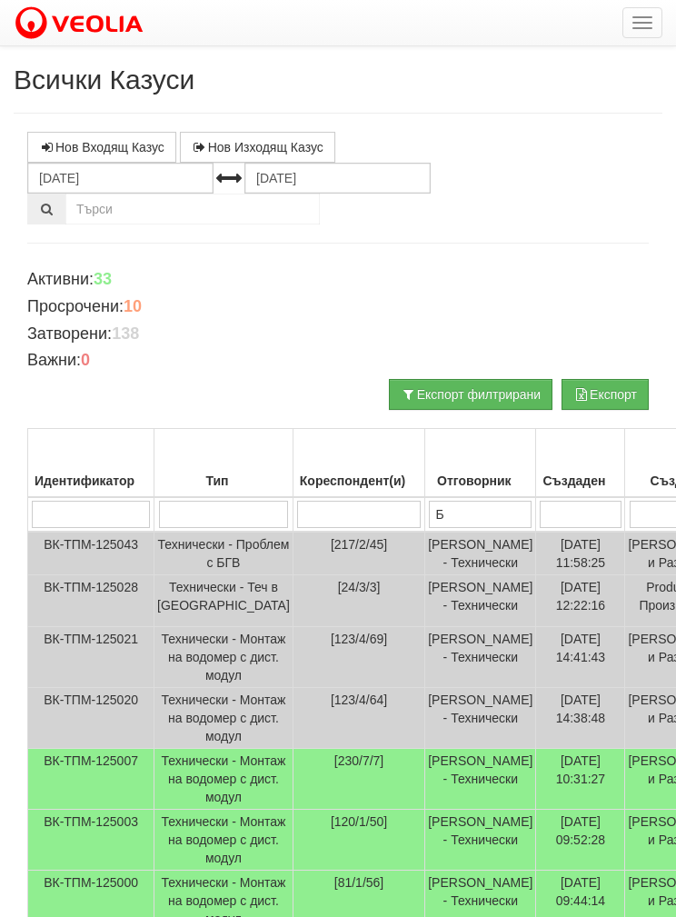
type input "Бо"
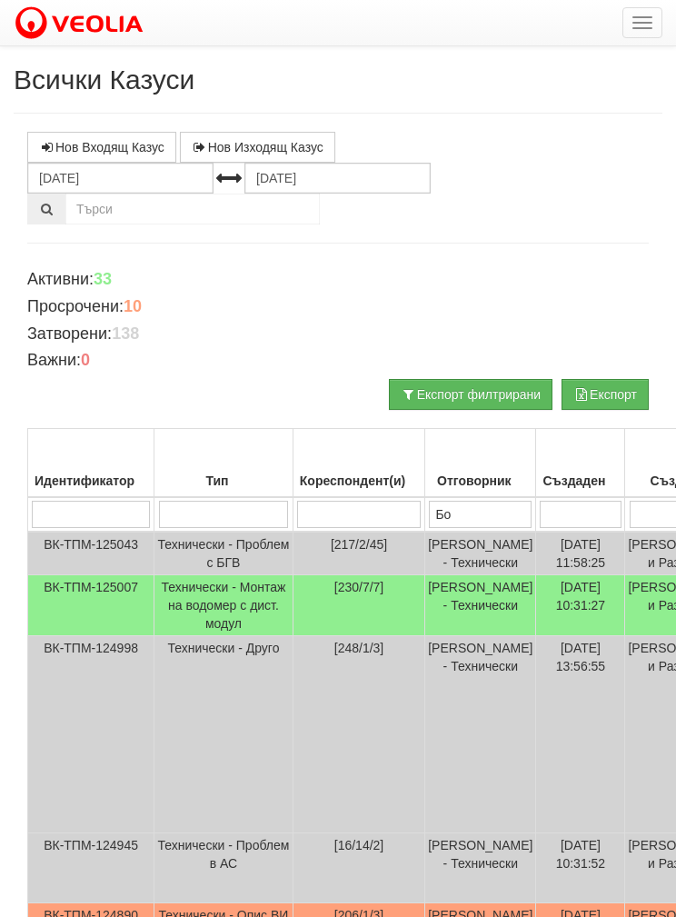
type input "Бой"
click at [200, 636] on td "Технически - Монтаж на водомер с дист. модул" at bounding box center [223, 605] width 139 height 61
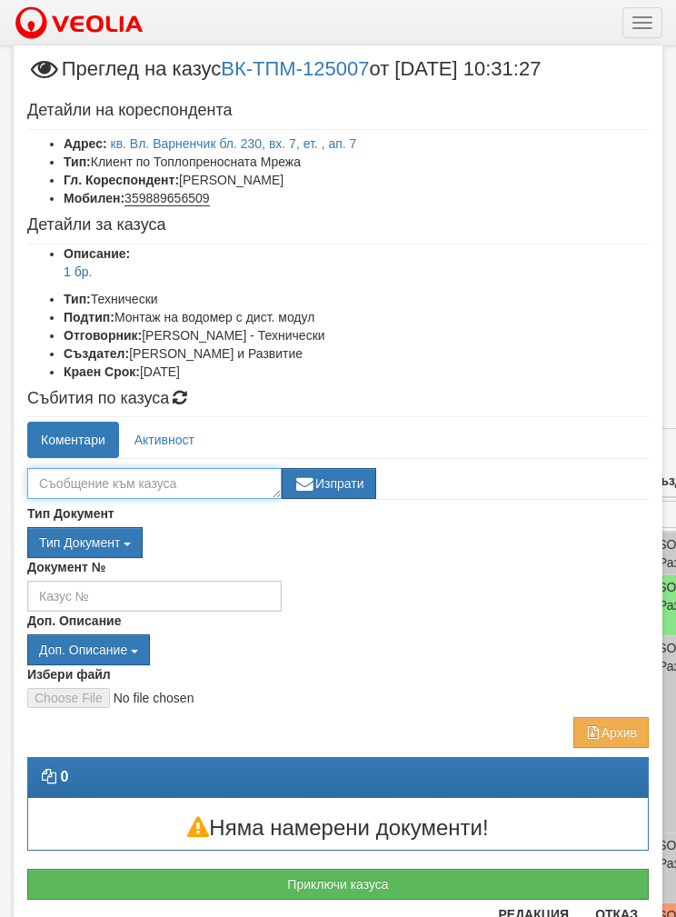
click at [75, 478] on textarea at bounding box center [154, 483] width 254 height 31
type textarea "Уговорка за 19.08 в 09.30"
click at [354, 488] on button "Изпрати" at bounding box center [329, 483] width 95 height 31
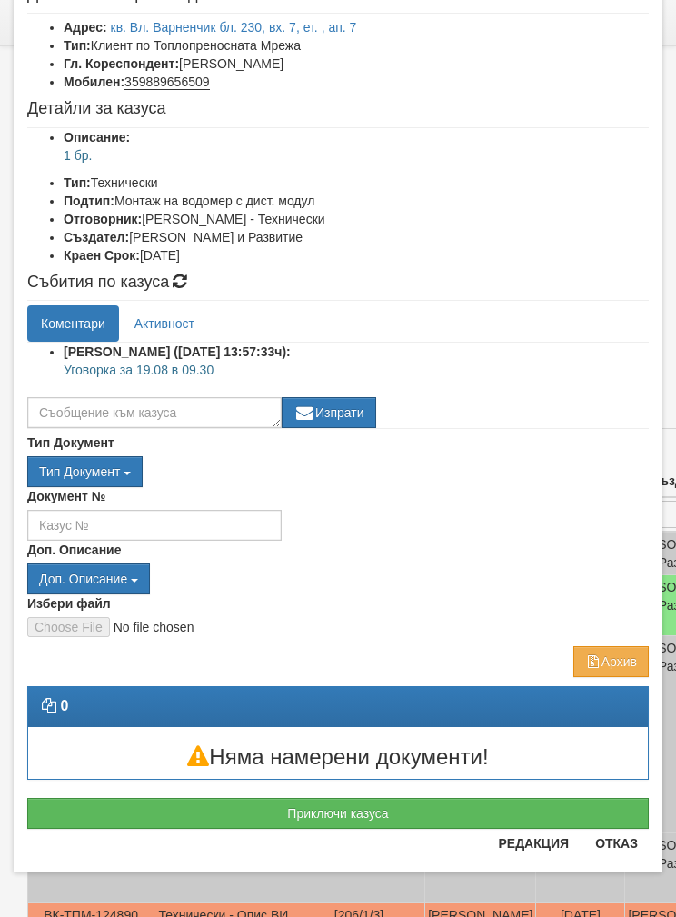
scroll to position [116, 0]
click at [622, 858] on button "Отказ" at bounding box center [616, 843] width 65 height 29
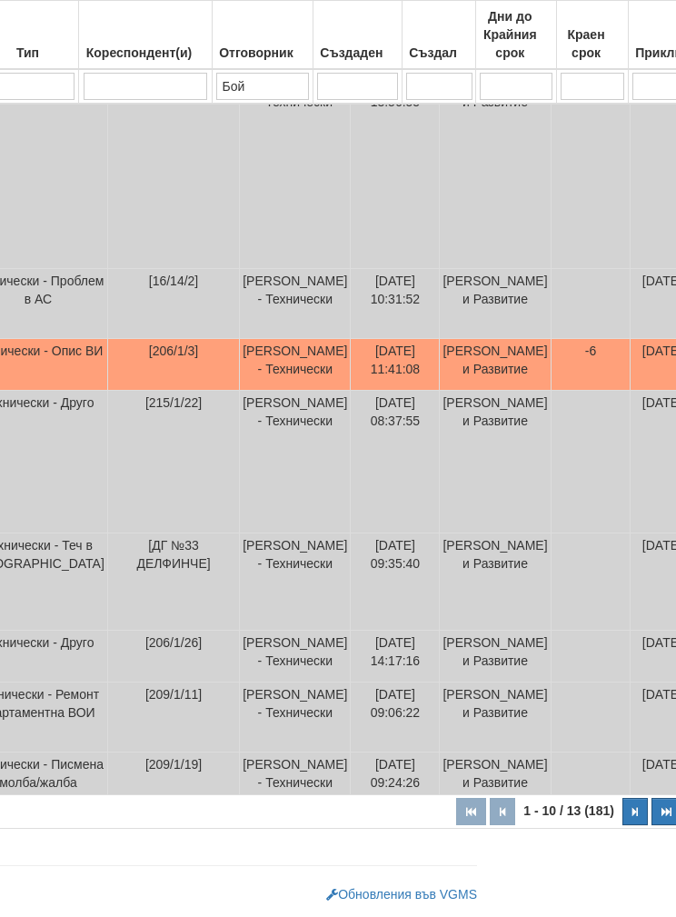
scroll to position [671, 188]
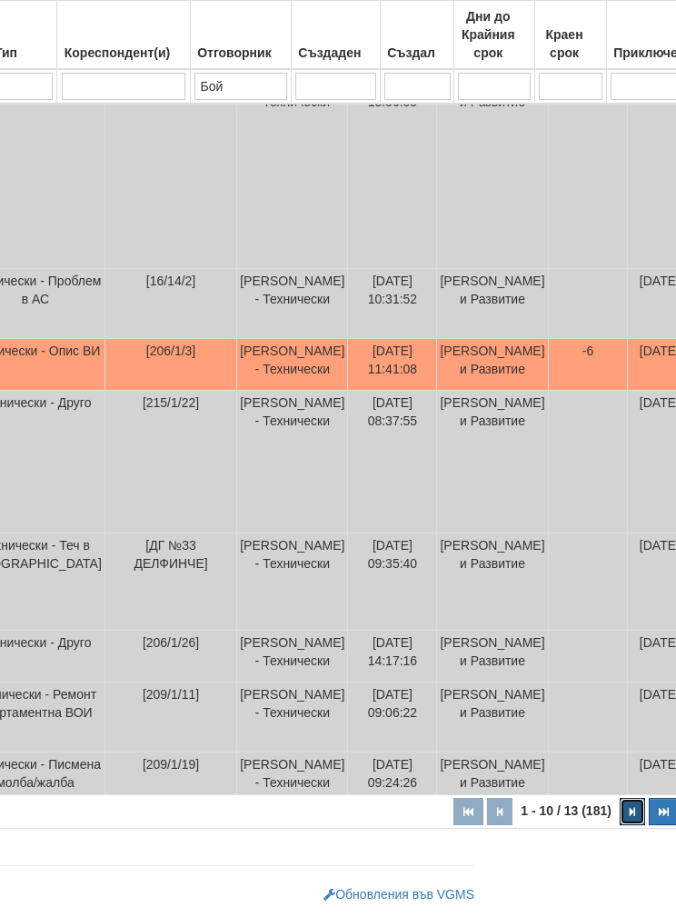
click at [620, 818] on button "button" at bounding box center [632, 811] width 25 height 27
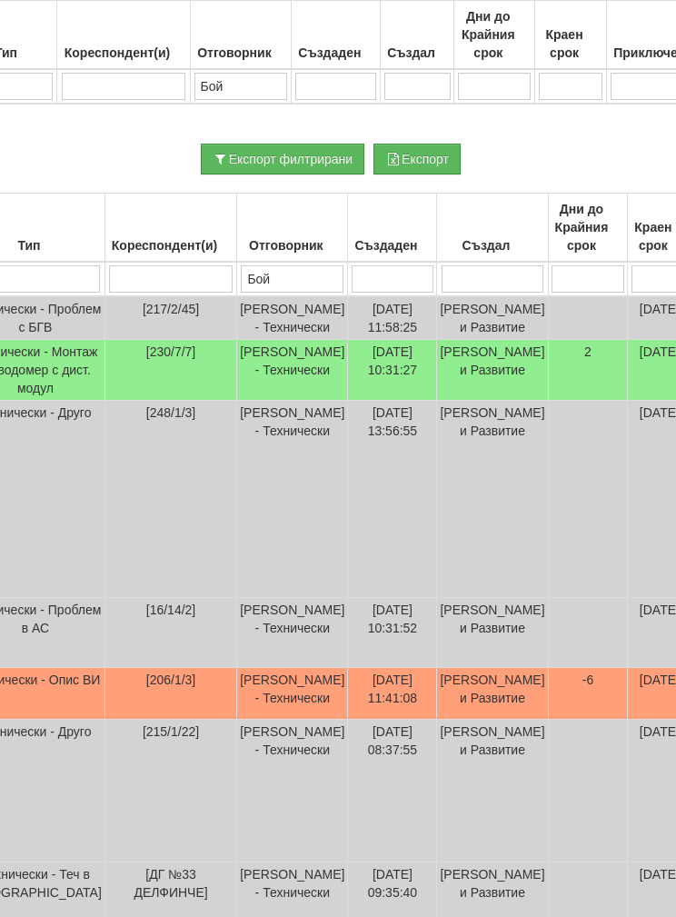
select select "2"
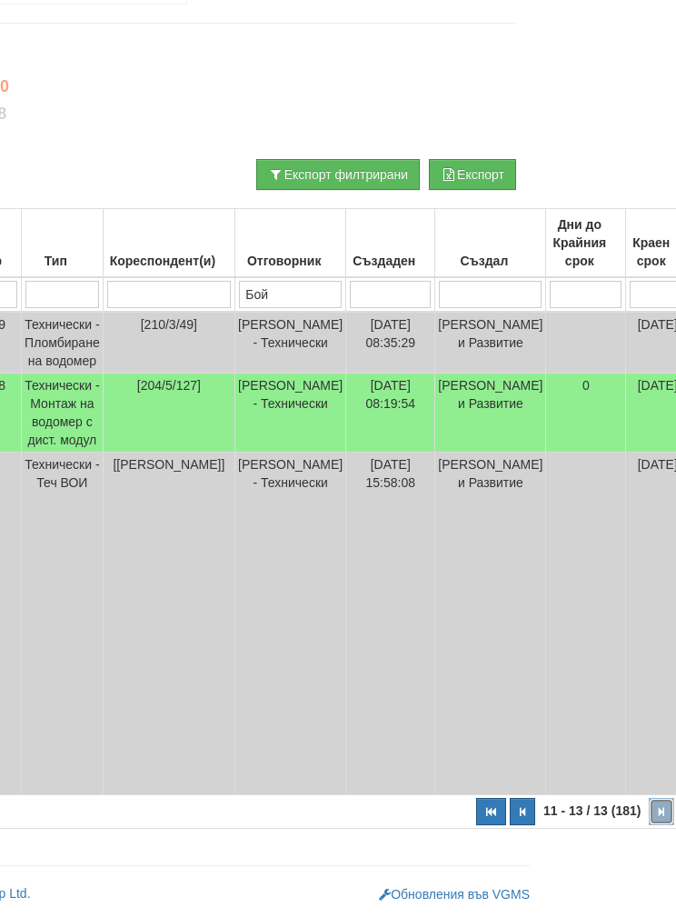
scroll to position [235, 0]
